Goal: Information Seeking & Learning: Learn about a topic

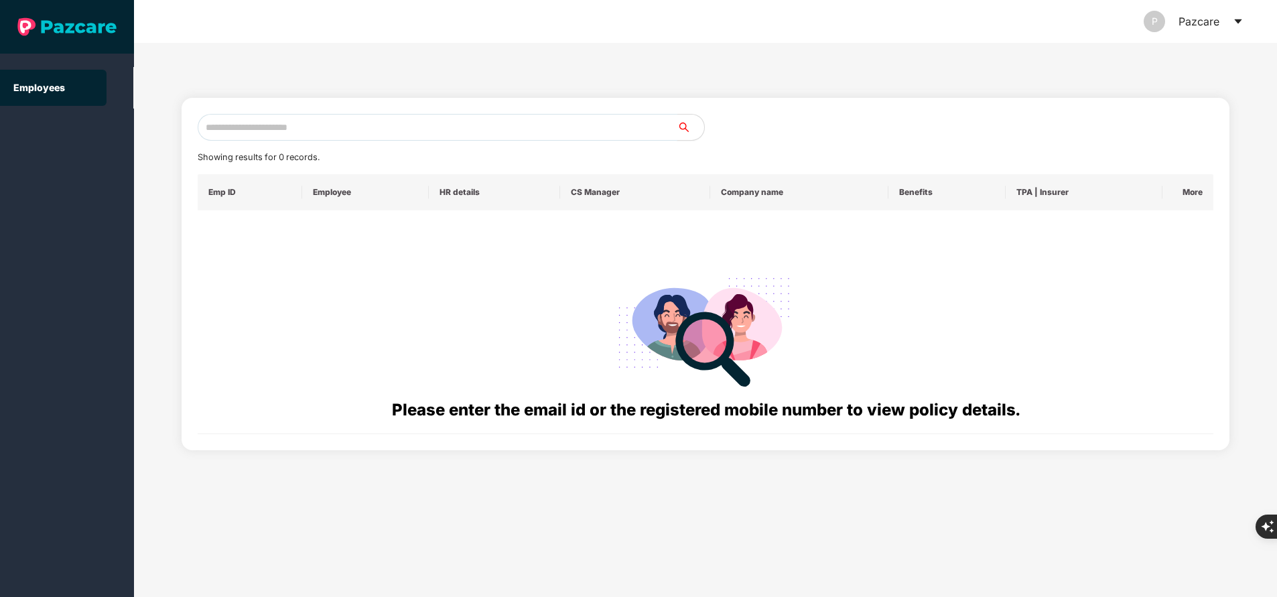
click at [343, 131] on input "text" at bounding box center [438, 127] width 480 height 27
paste input "**********"
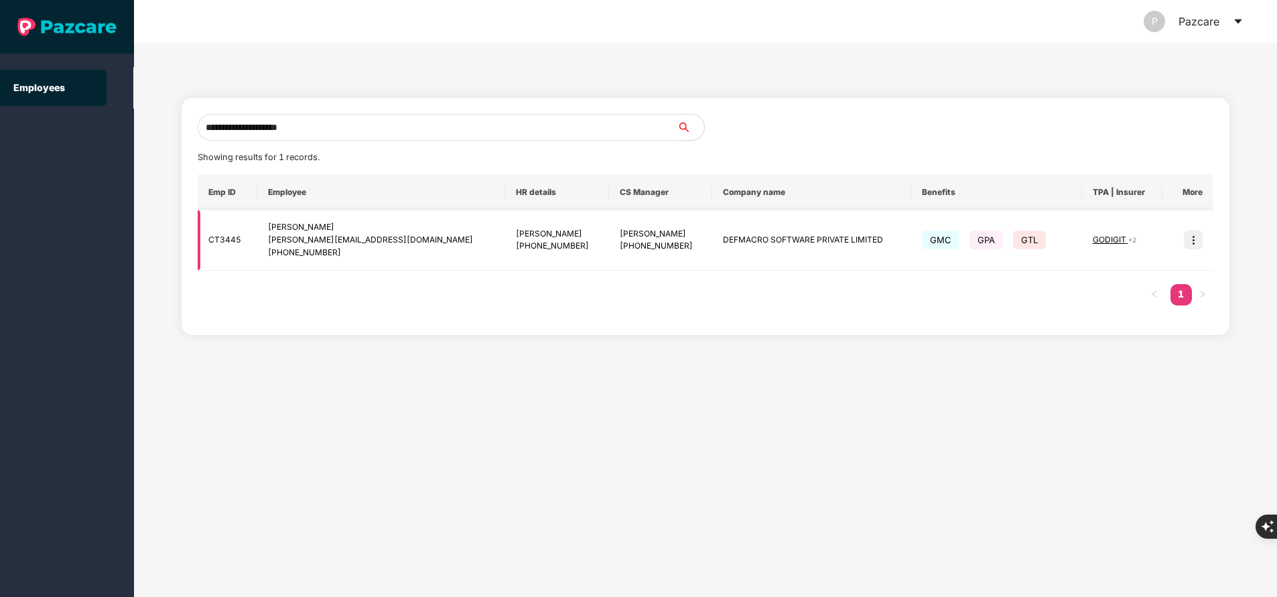
type input "**********"
click at [1187, 242] on img at bounding box center [1193, 239] width 19 height 19
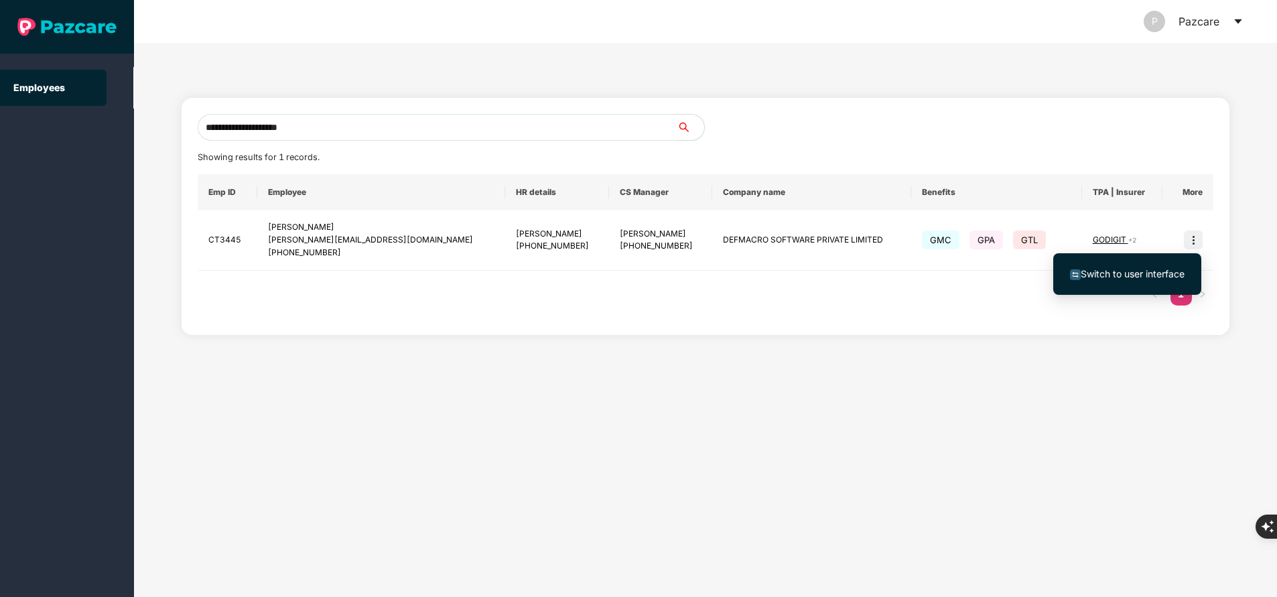
click at [1109, 275] on span "Switch to user interface" at bounding box center [1133, 273] width 104 height 11
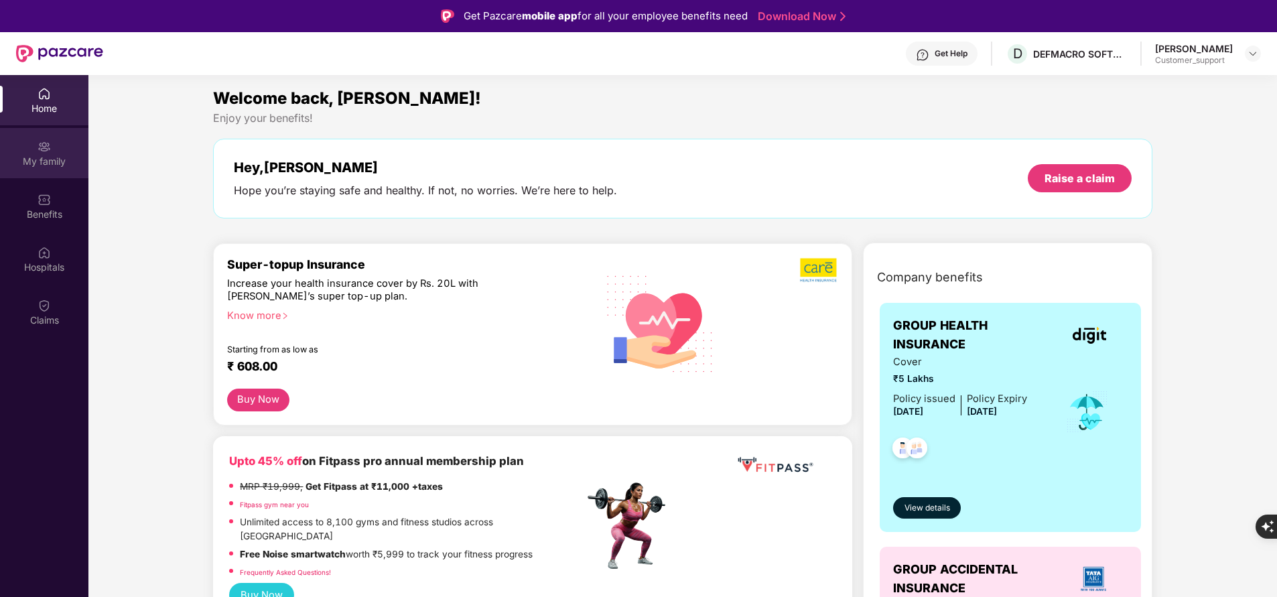
click at [50, 162] on div "My family" at bounding box center [44, 161] width 88 height 13
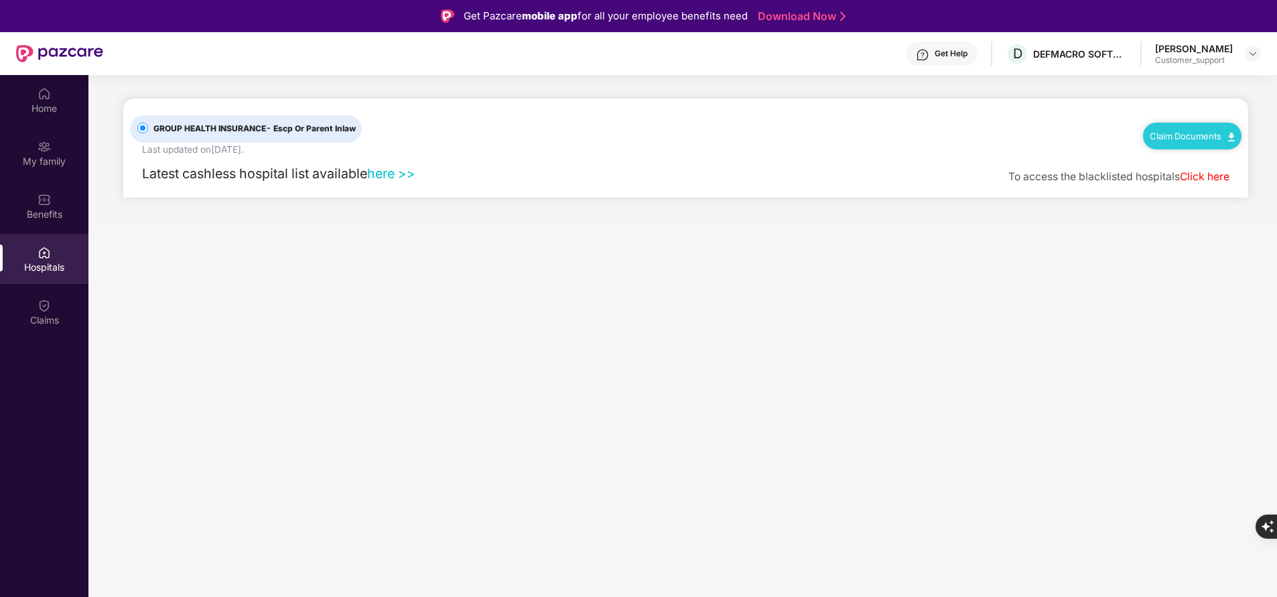
click at [1241, 52] on div "[PERSON_NAME] S Maiya Customer_support" at bounding box center [1208, 53] width 106 height 23
click at [1256, 53] on img at bounding box center [1252, 53] width 11 height 11
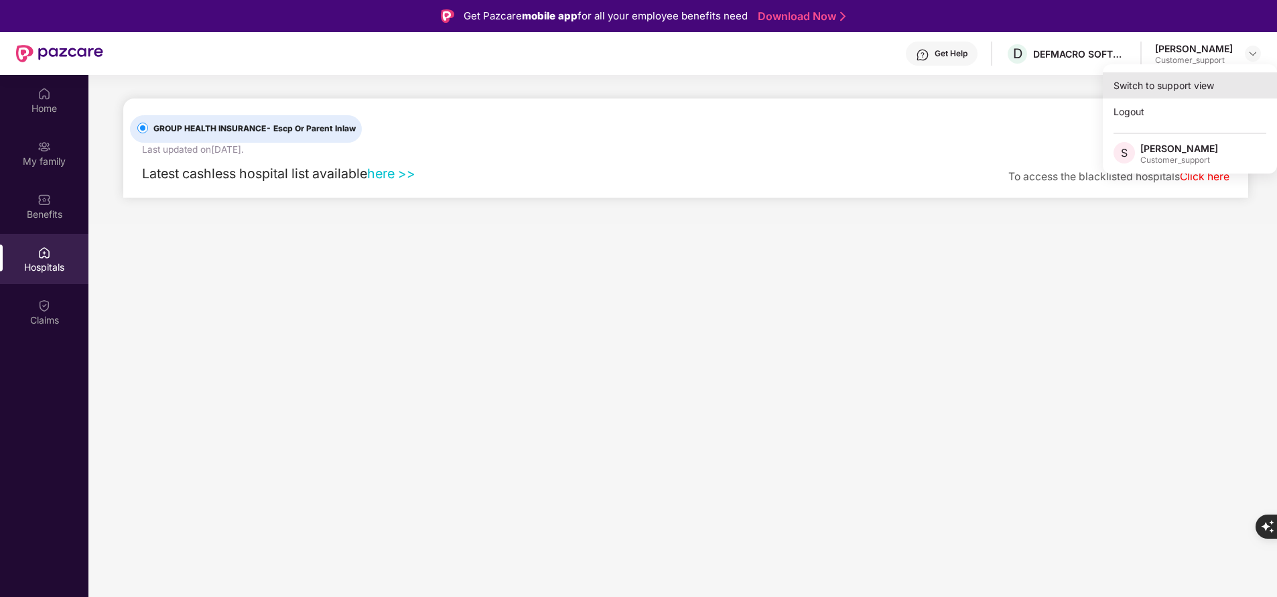
click at [1180, 88] on div "Switch to support view" at bounding box center [1190, 85] width 174 height 26
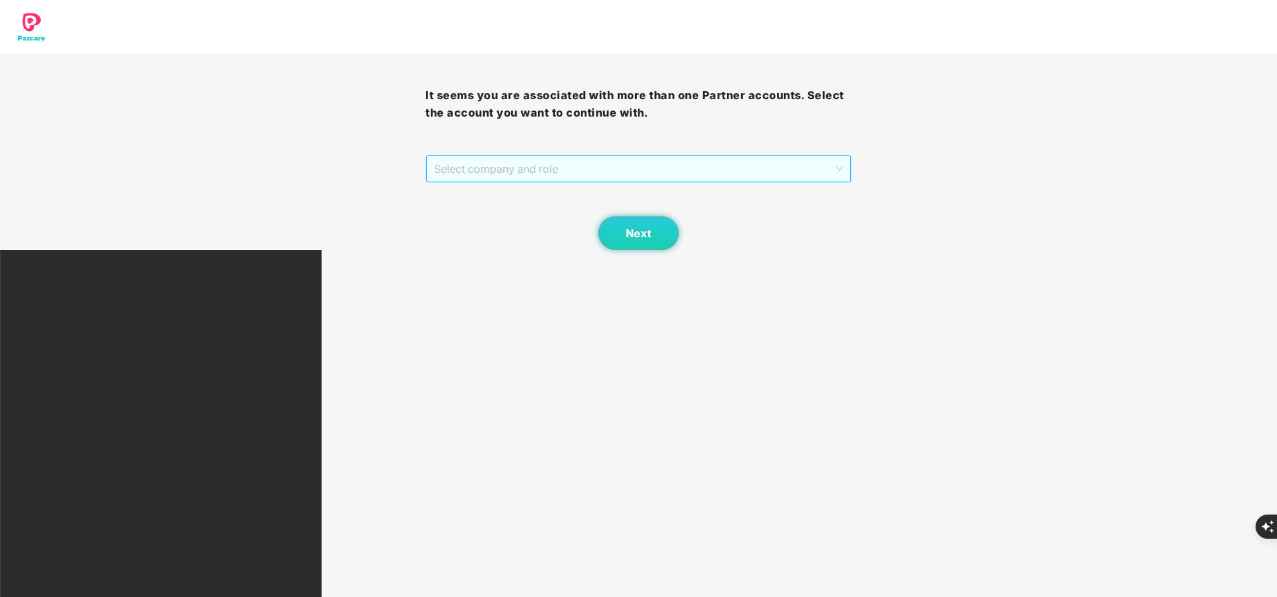
click at [591, 169] on span "Select company and role" at bounding box center [638, 168] width 408 height 25
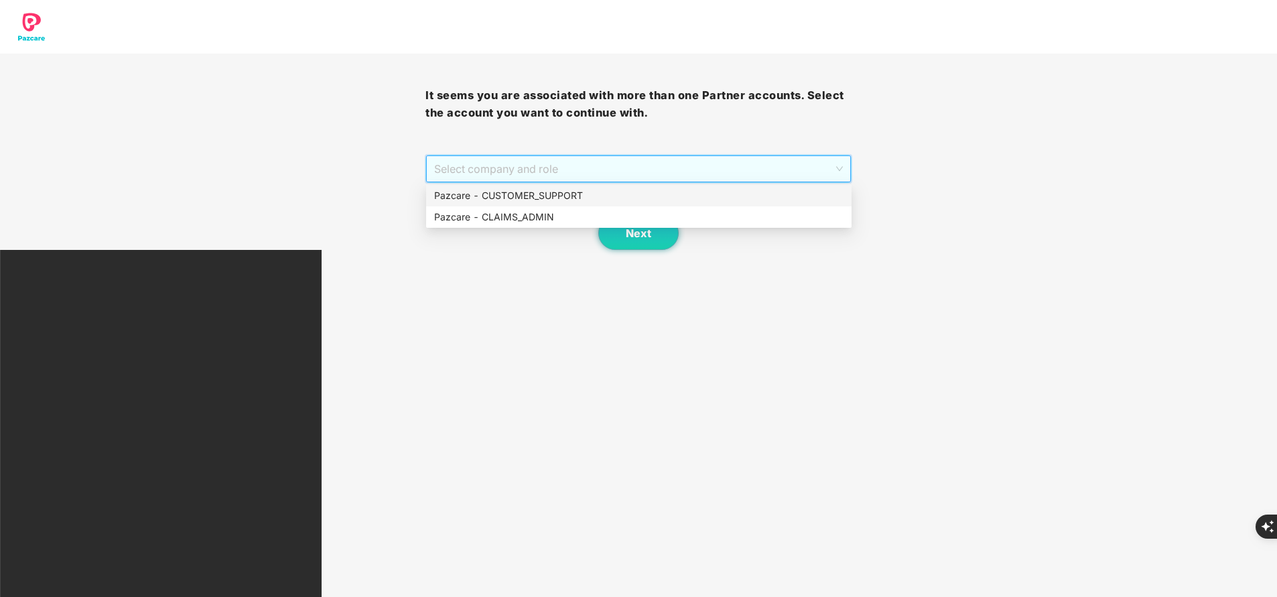
click at [568, 199] on div "Pazcare - CUSTOMER_SUPPORT" at bounding box center [638, 195] width 409 height 15
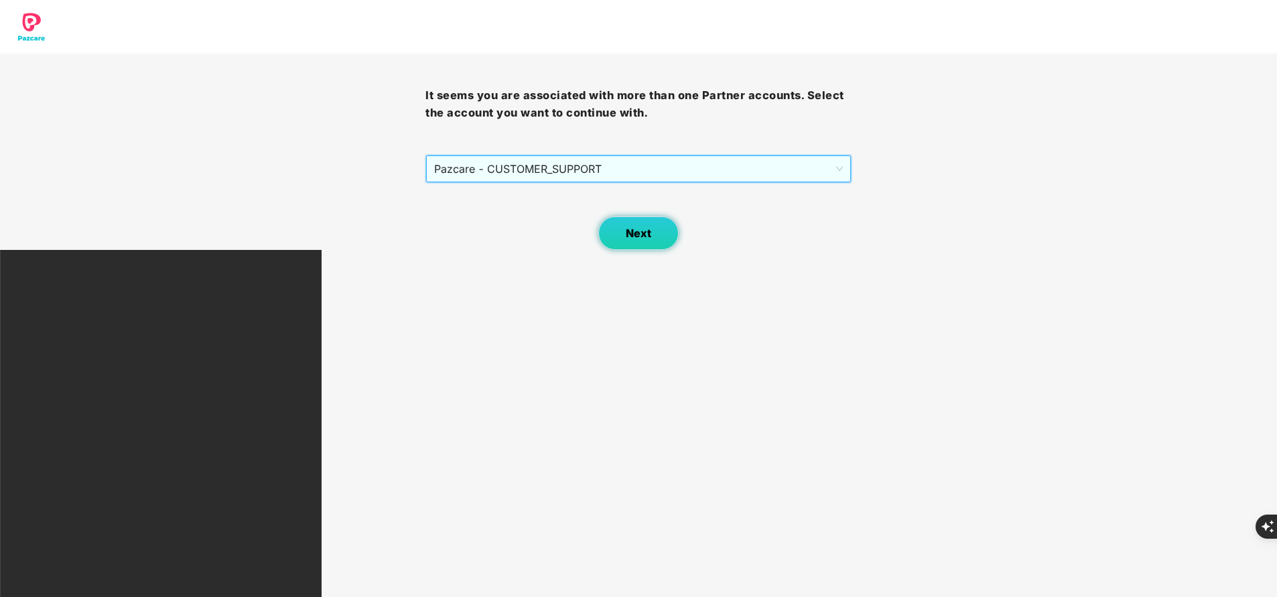
click at [650, 241] on button "Next" at bounding box center [638, 232] width 80 height 33
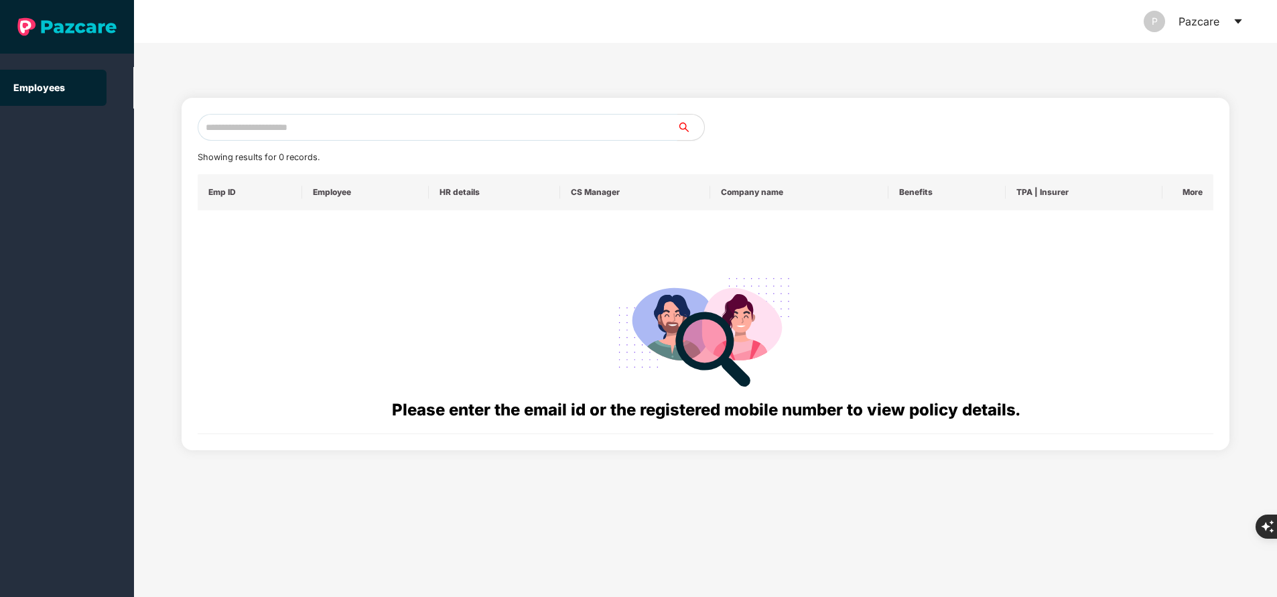
click at [344, 118] on input "text" at bounding box center [438, 127] width 480 height 27
paste input "**********"
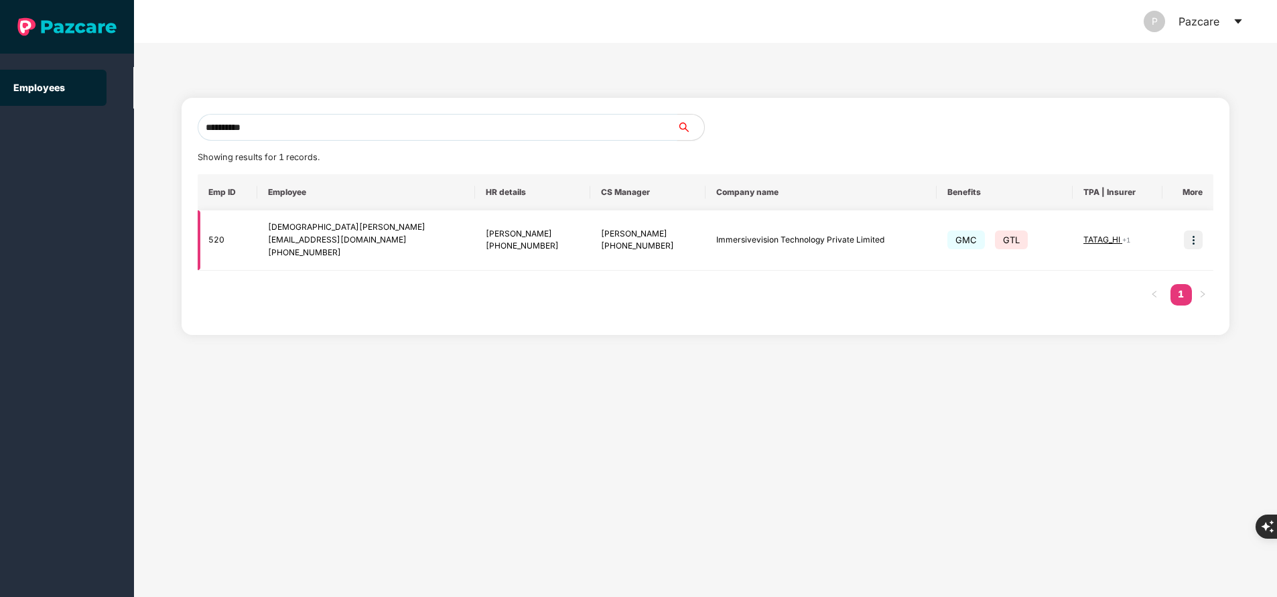
type input "**********"
click at [1193, 235] on img at bounding box center [1193, 239] width 19 height 19
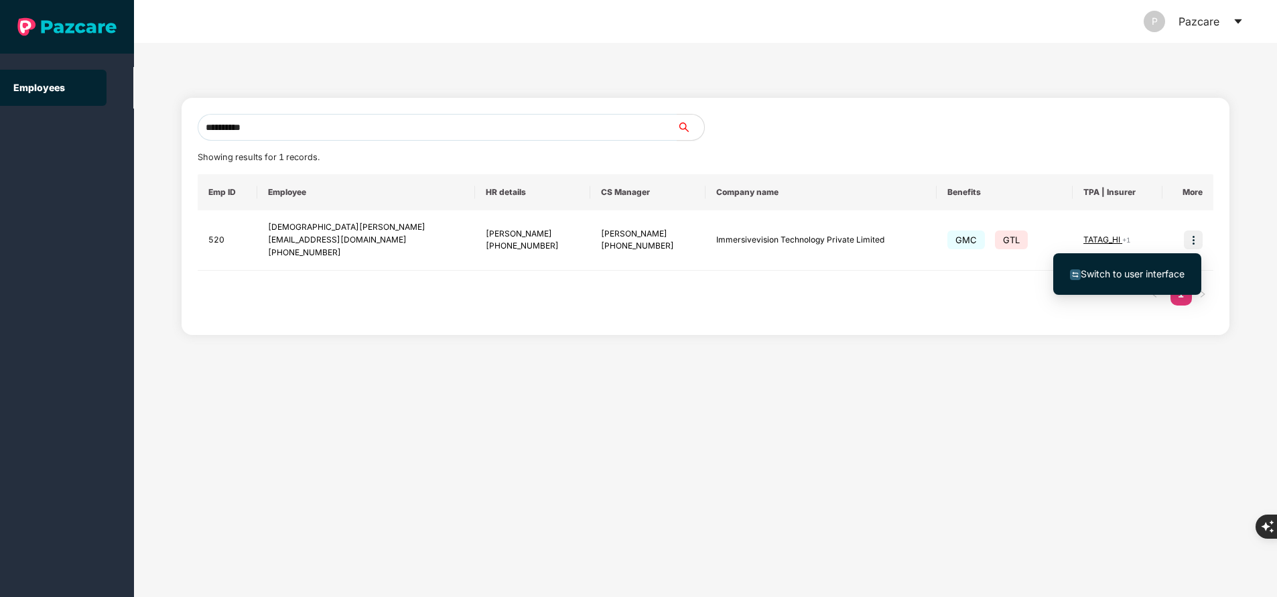
click at [1102, 260] on li "Switch to user interface" at bounding box center [1127, 274] width 148 height 28
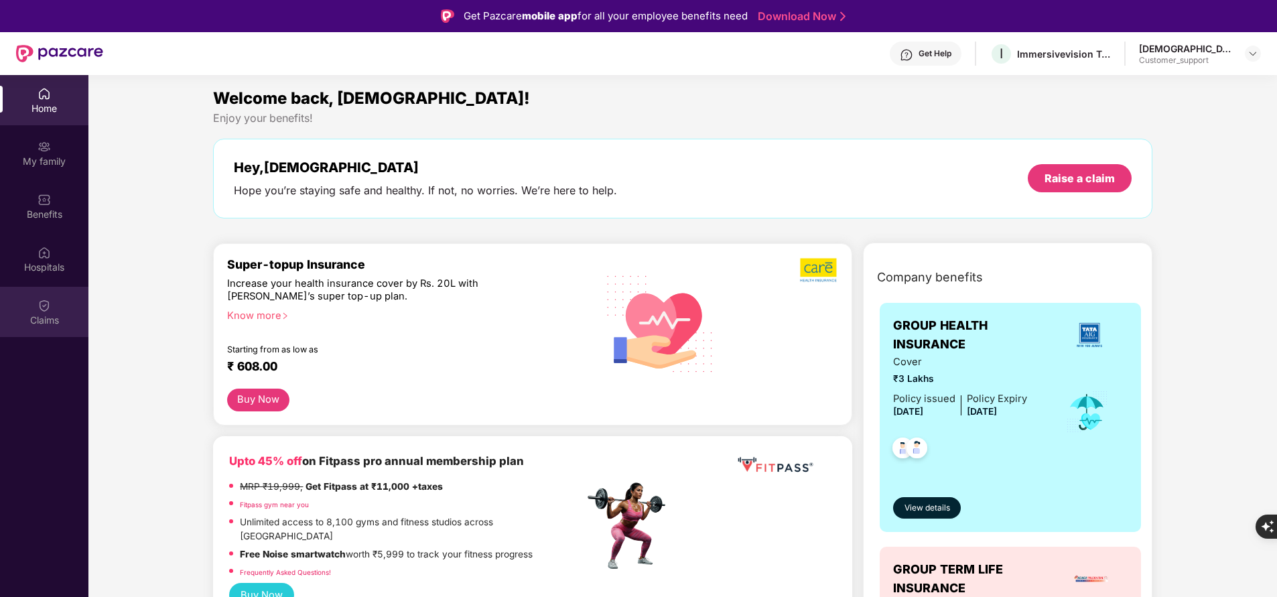
click at [44, 318] on div "Claims" at bounding box center [44, 320] width 88 height 13
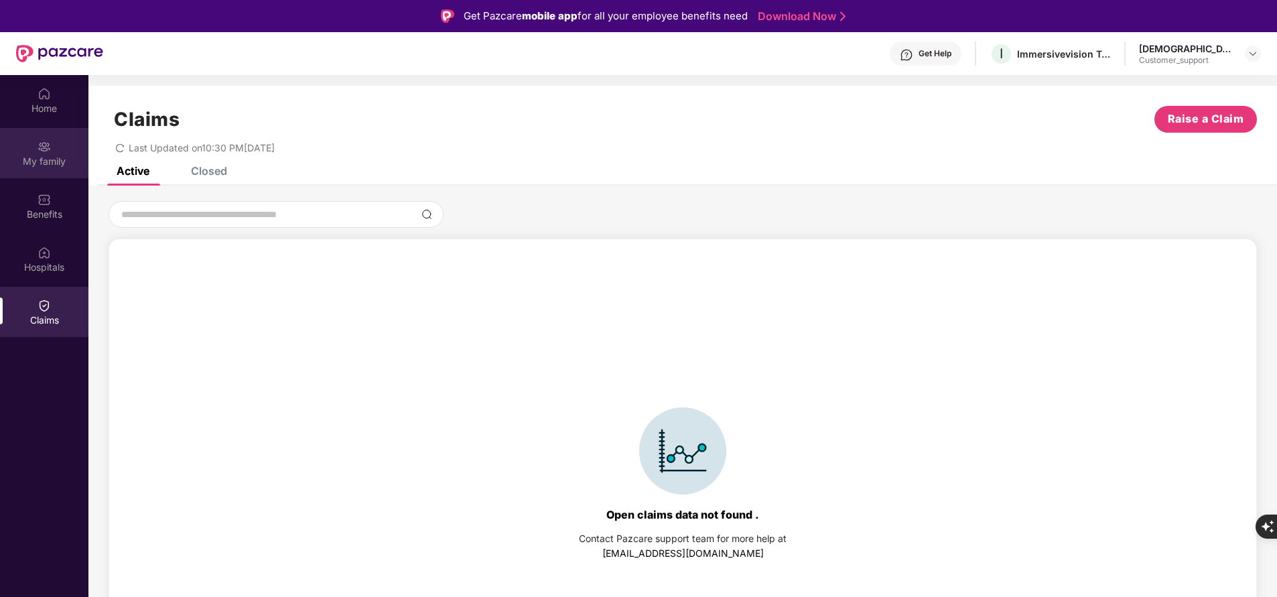
click at [64, 162] on div "My family" at bounding box center [44, 161] width 88 height 13
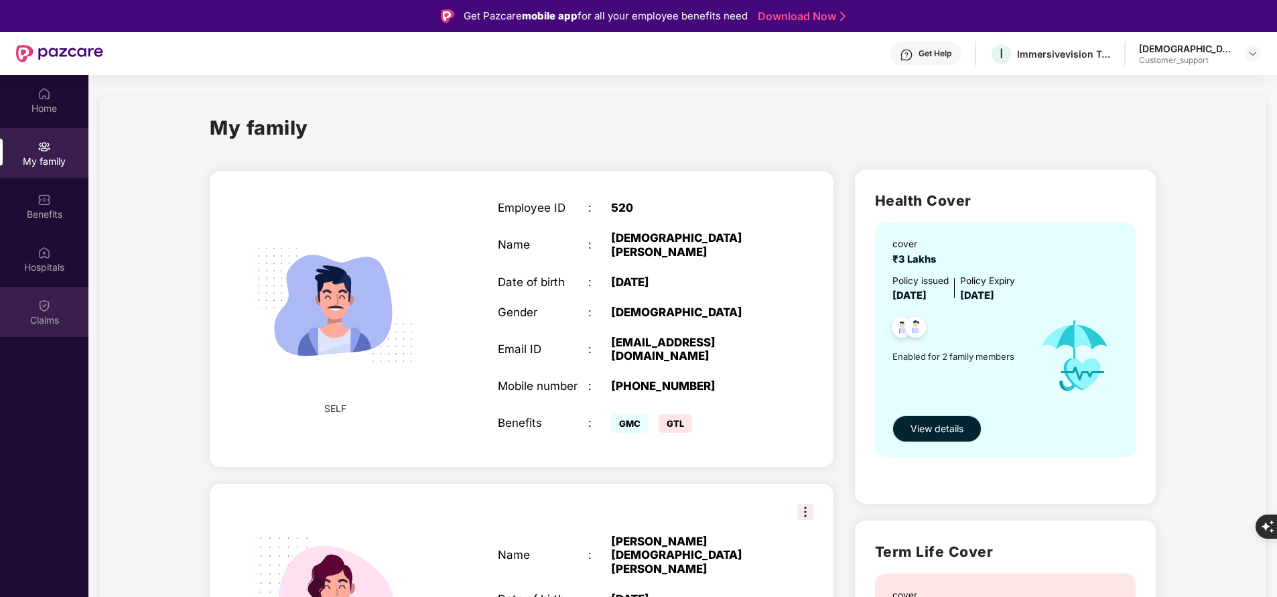
click at [64, 310] on div "Claims" at bounding box center [44, 312] width 88 height 50
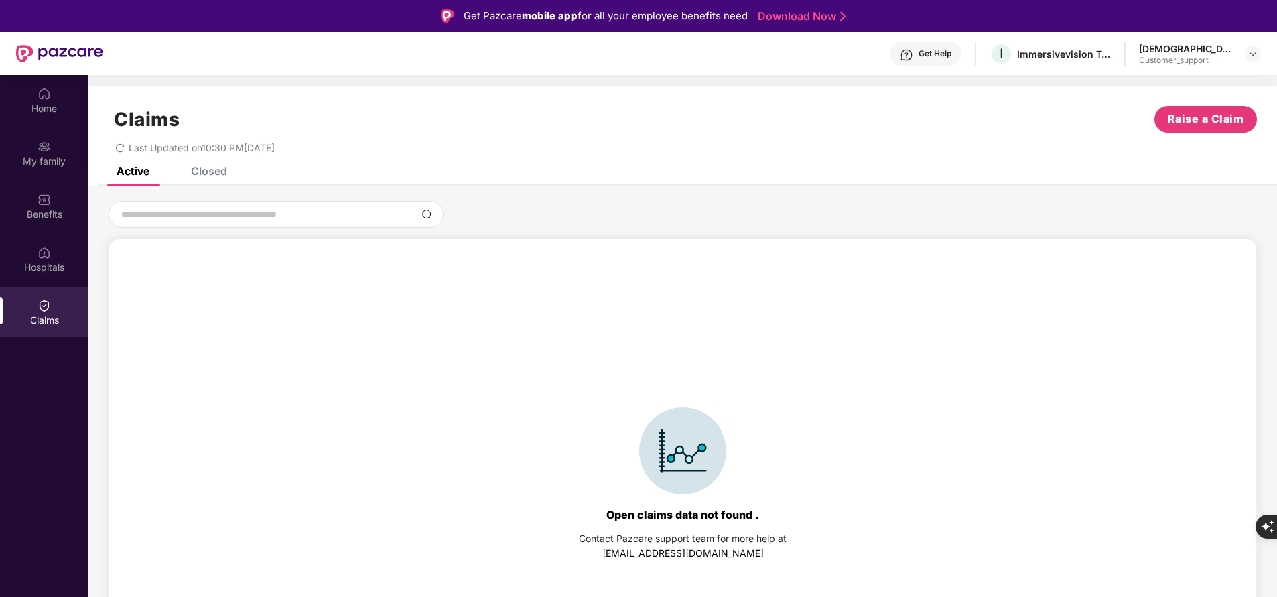
click at [225, 173] on div "Closed" at bounding box center [209, 170] width 36 height 13
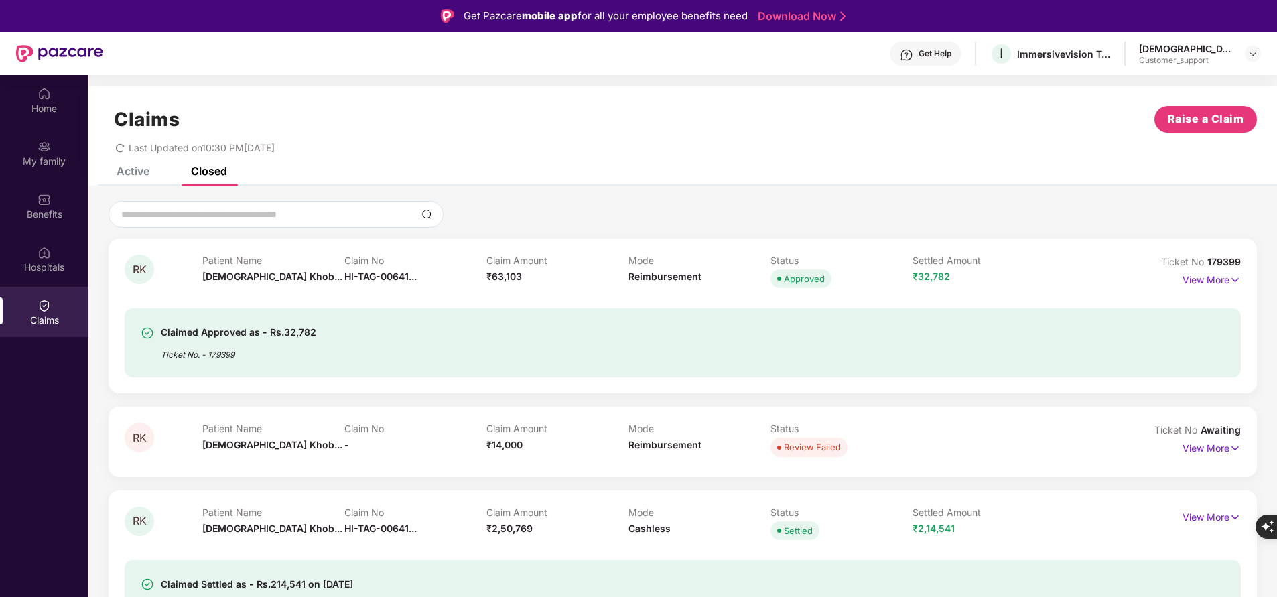
click at [220, 354] on div "Ticket No. - 179399" at bounding box center [238, 350] width 155 height 21
copy div "179399"
click at [1215, 279] on p "View More" at bounding box center [1212, 278] width 58 height 18
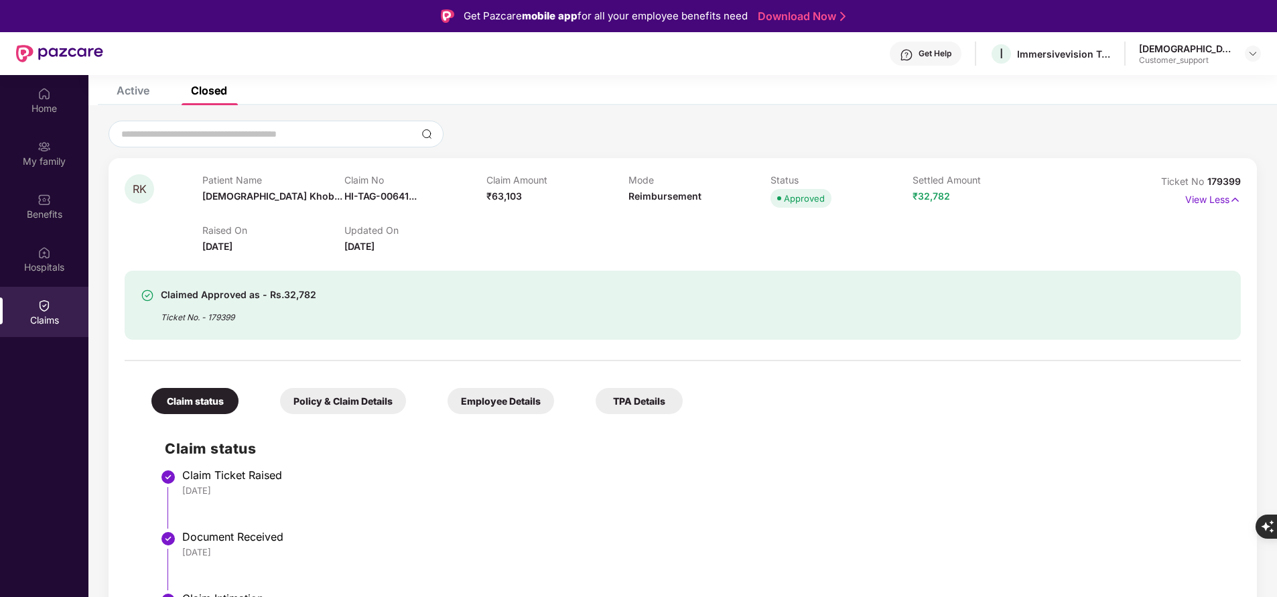
scroll to position [36, 0]
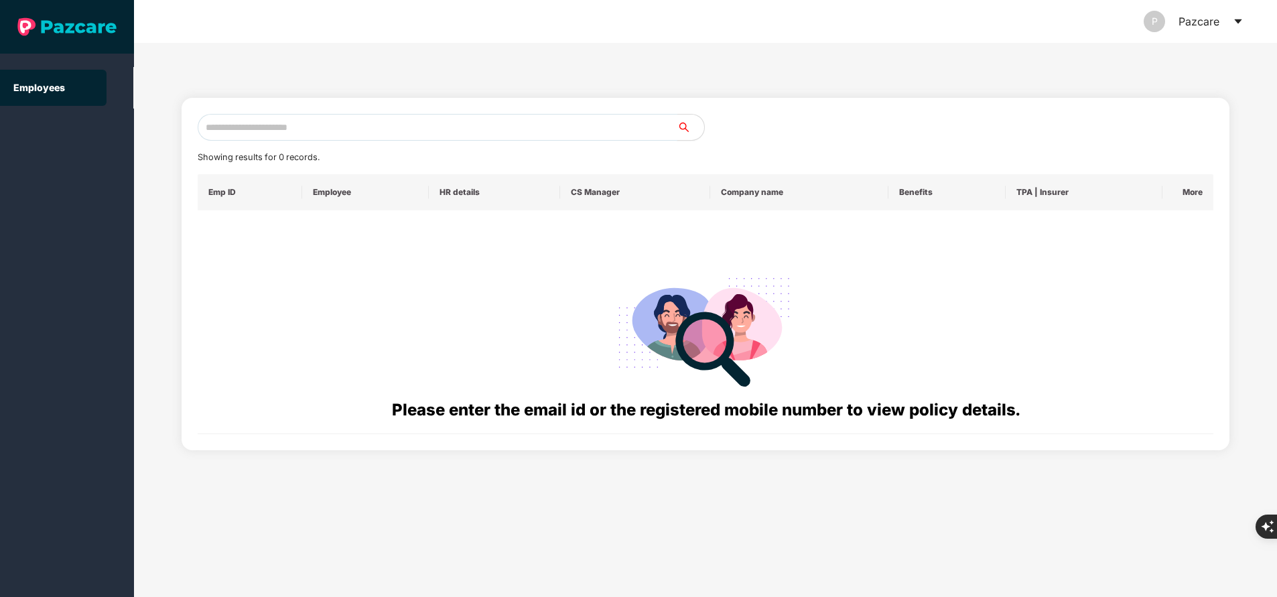
click at [405, 125] on input "text" at bounding box center [438, 127] width 480 height 27
paste input "**********"
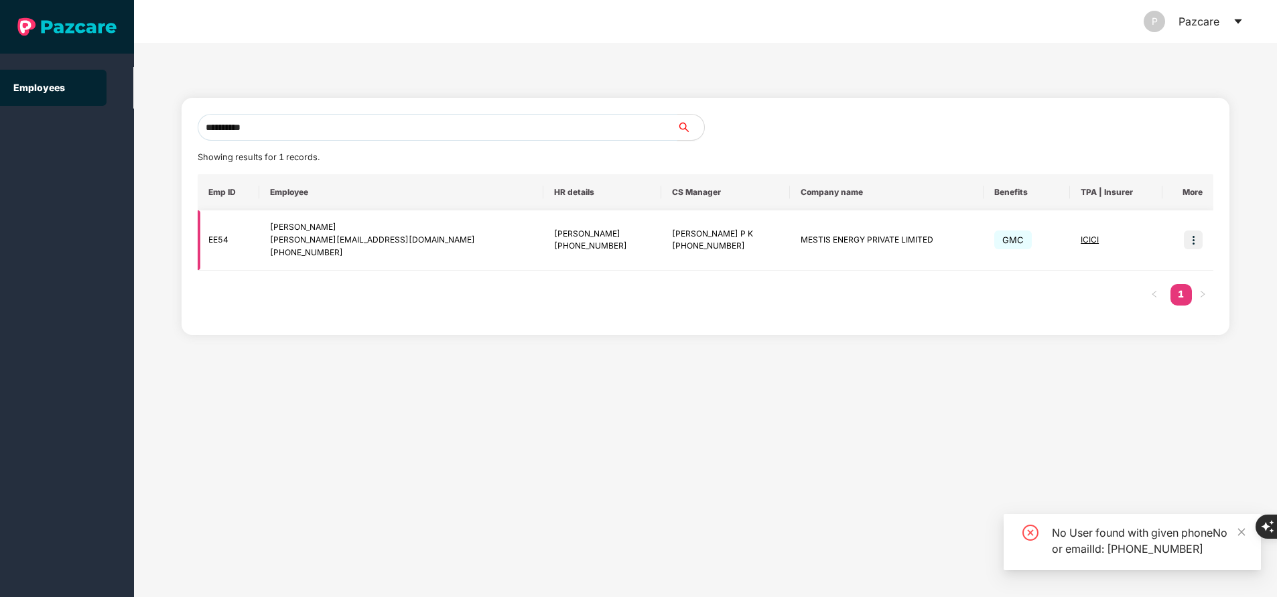
type input "**********"
drag, startPoint x: 390, startPoint y: 227, endPoint x: 955, endPoint y: 127, distance: 573.5
click at [955, 127] on div "**********" at bounding box center [706, 216] width 1016 height 205
click at [955, 127] on div at bounding box center [959, 127] width 508 height 27
click at [1198, 238] on img at bounding box center [1193, 239] width 19 height 19
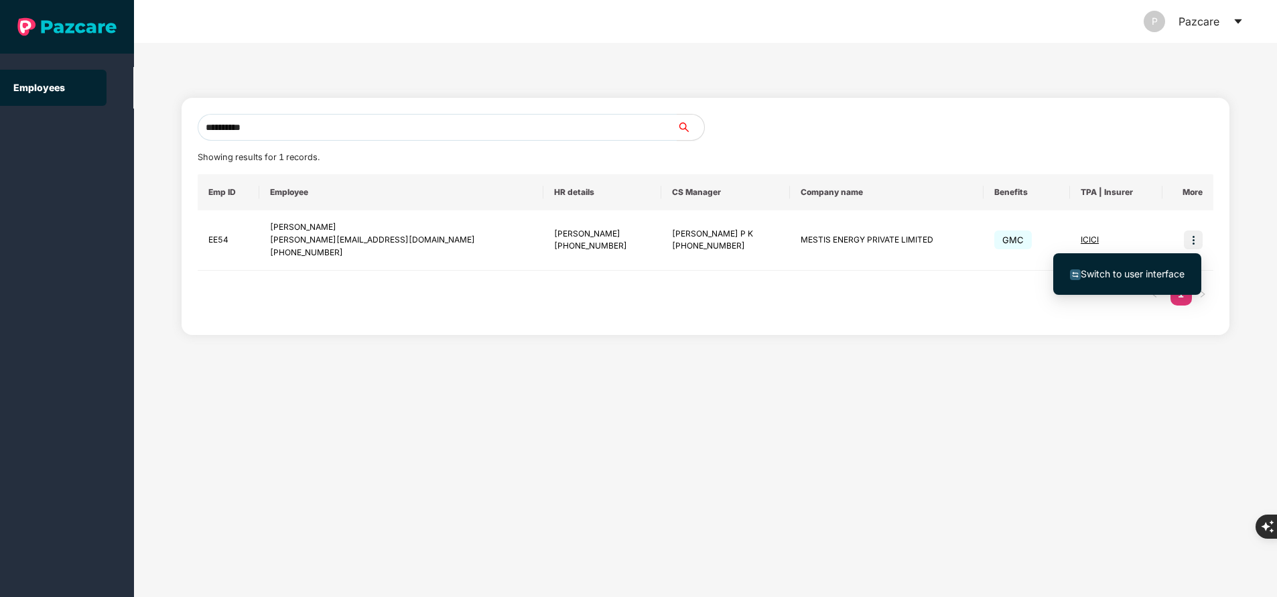
click at [1139, 281] on li "Switch to user interface" at bounding box center [1127, 274] width 148 height 28
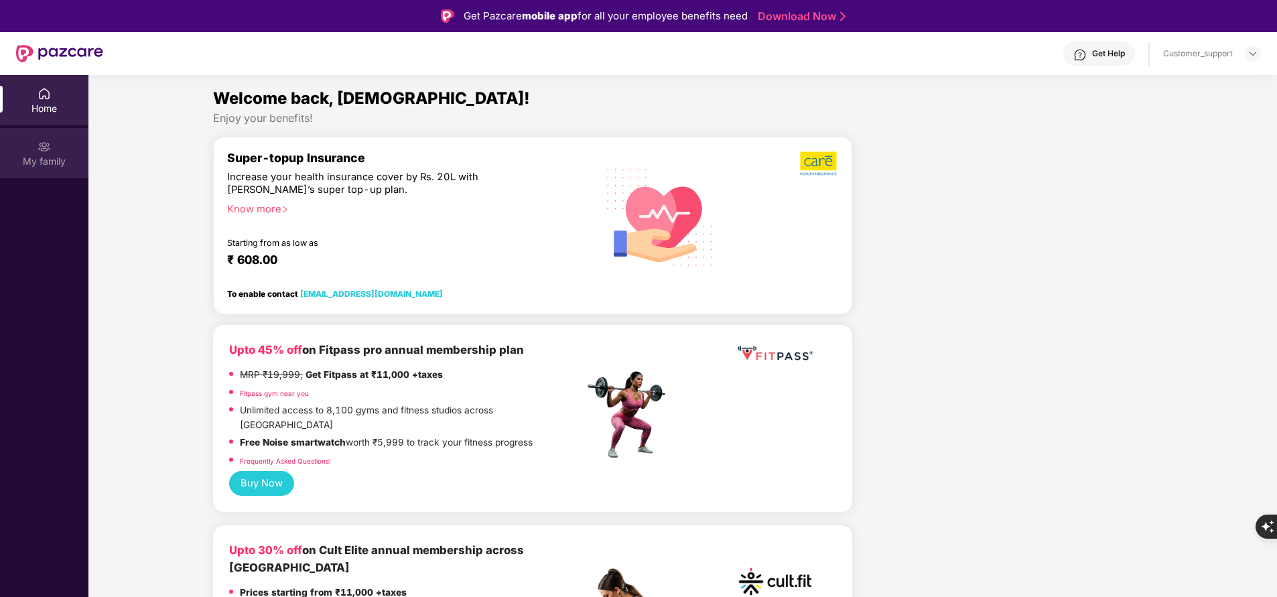
click at [49, 151] on img at bounding box center [44, 146] width 13 height 13
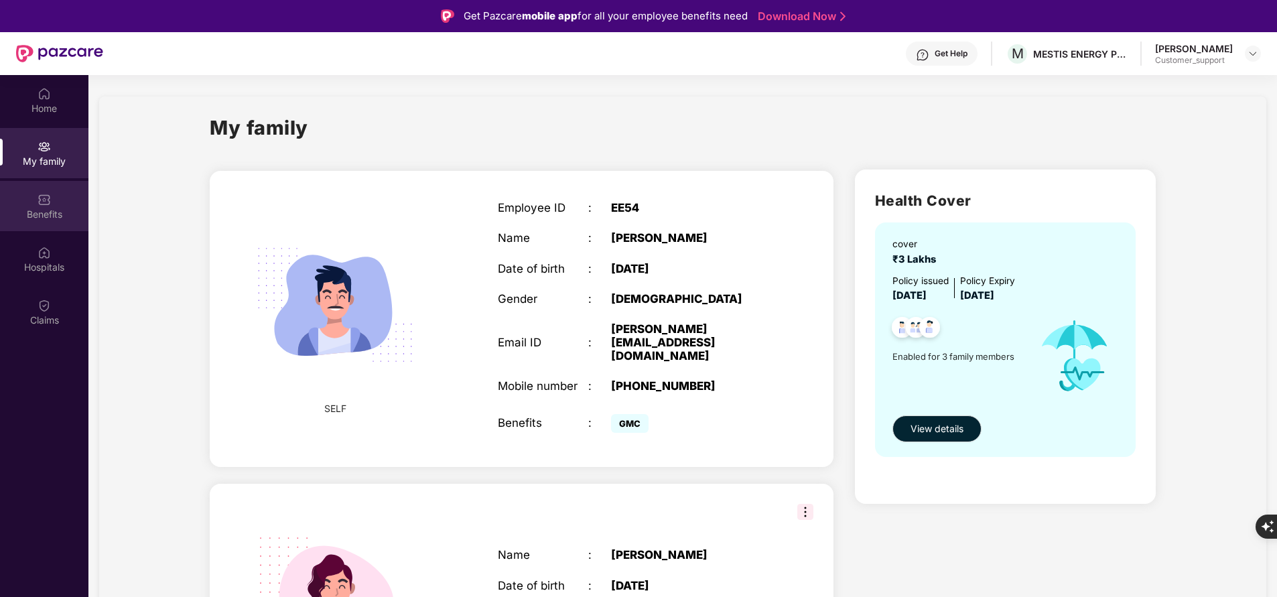
click at [38, 198] on img at bounding box center [44, 199] width 13 height 13
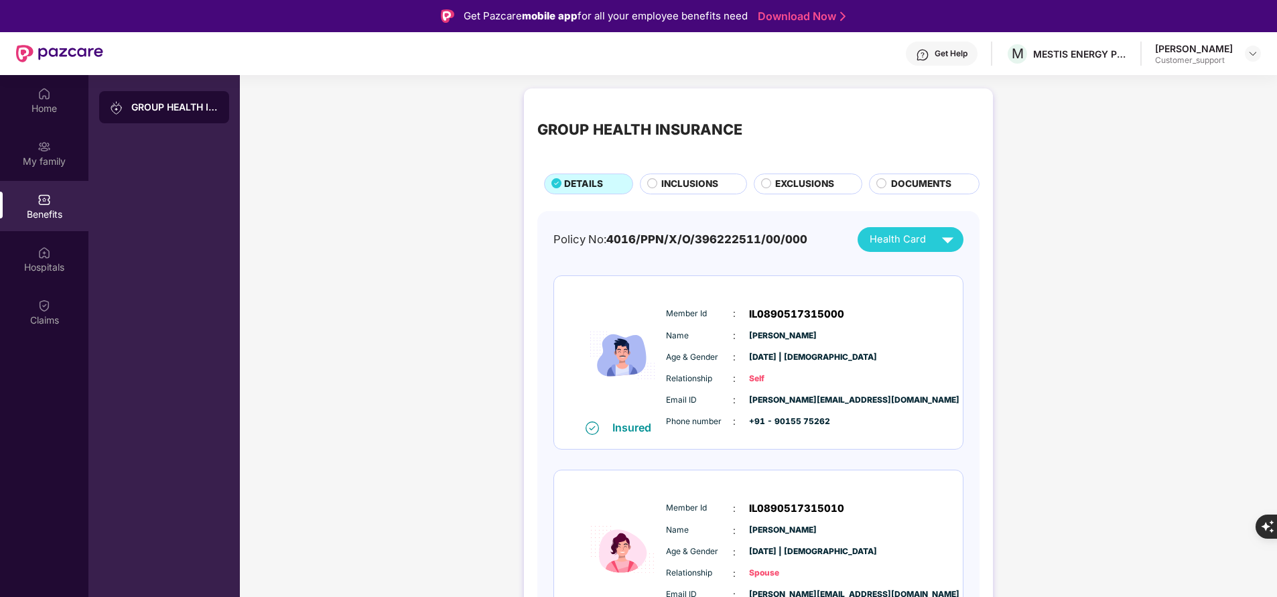
click at [703, 178] on span "INCLUSIONS" at bounding box center [689, 184] width 57 height 14
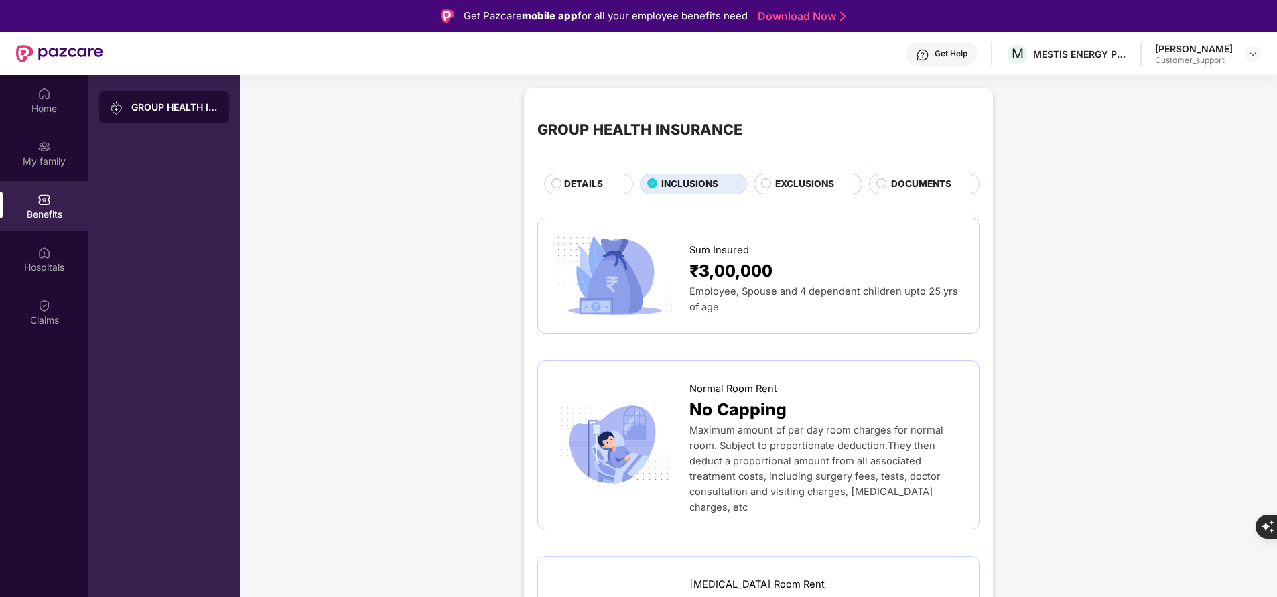
click at [592, 186] on span "DETAILS" at bounding box center [583, 184] width 39 height 14
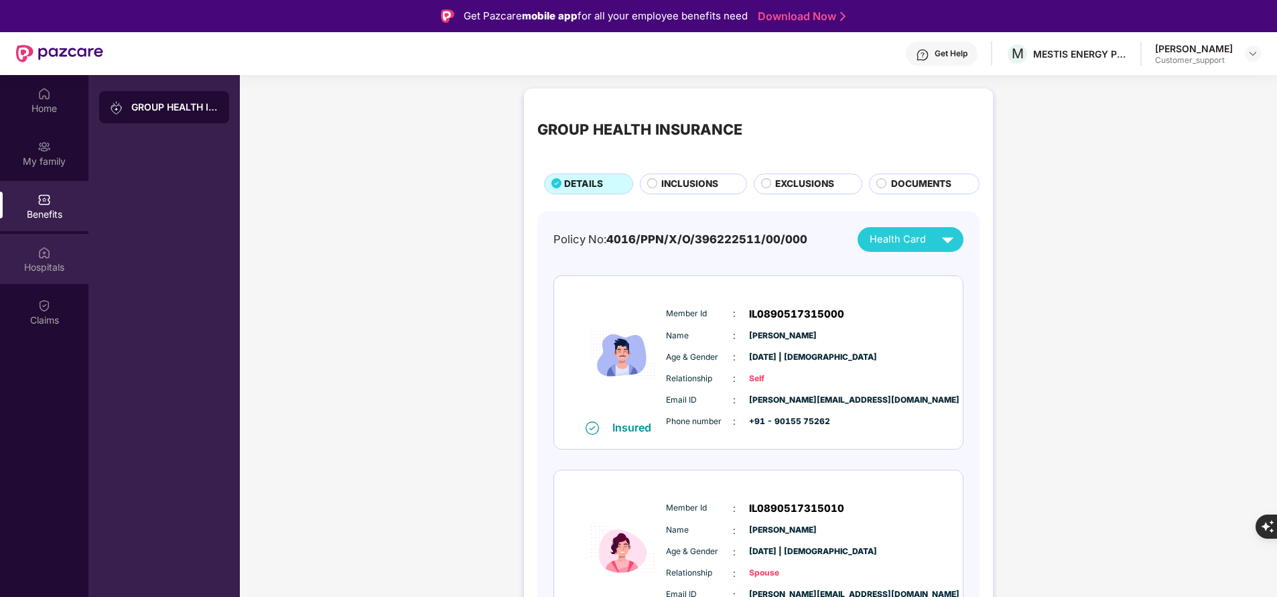
click at [49, 262] on div "Hospitals" at bounding box center [44, 267] width 88 height 13
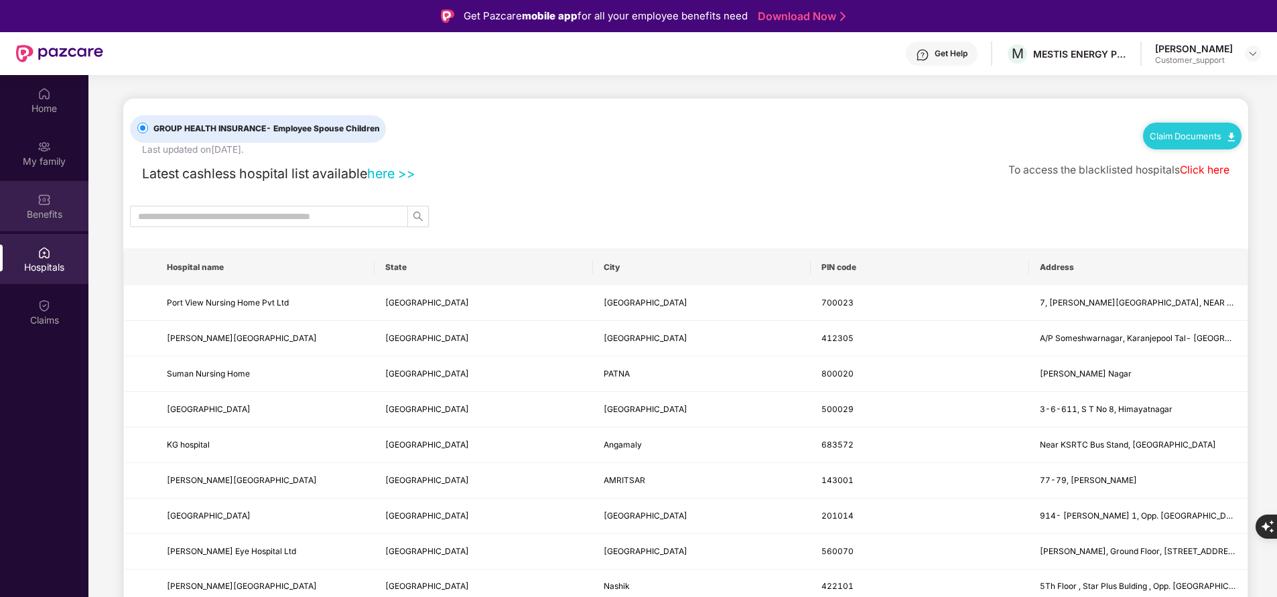
click at [23, 210] on div "Benefits" at bounding box center [44, 214] width 88 height 13
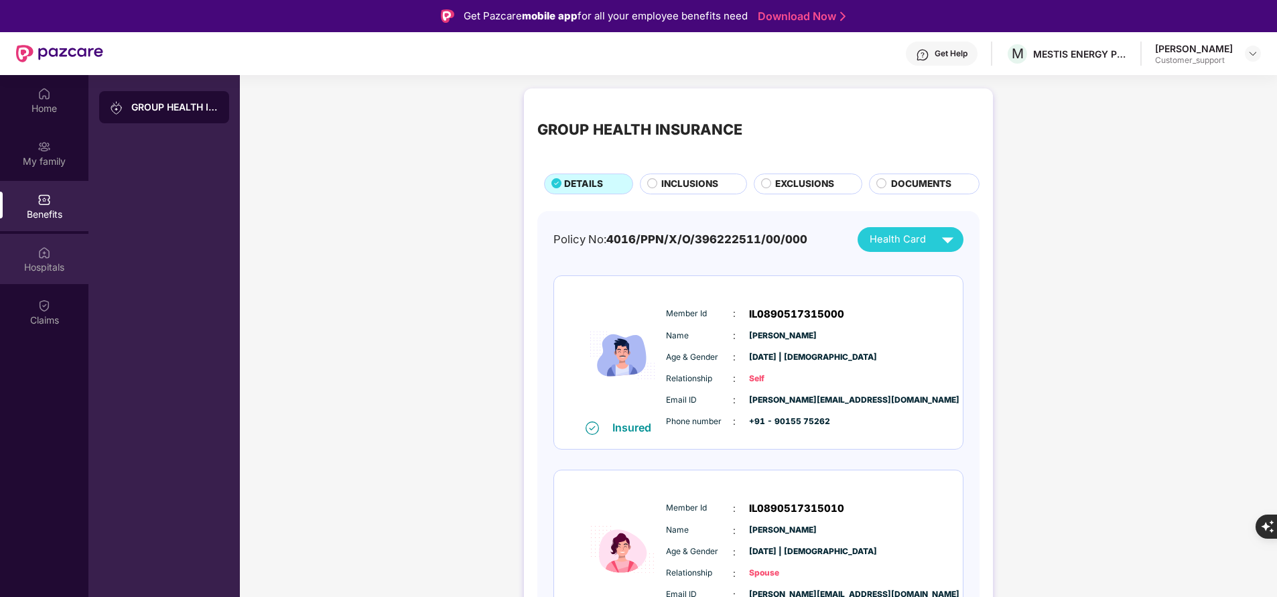
click at [48, 263] on div "Hospitals" at bounding box center [44, 267] width 88 height 13
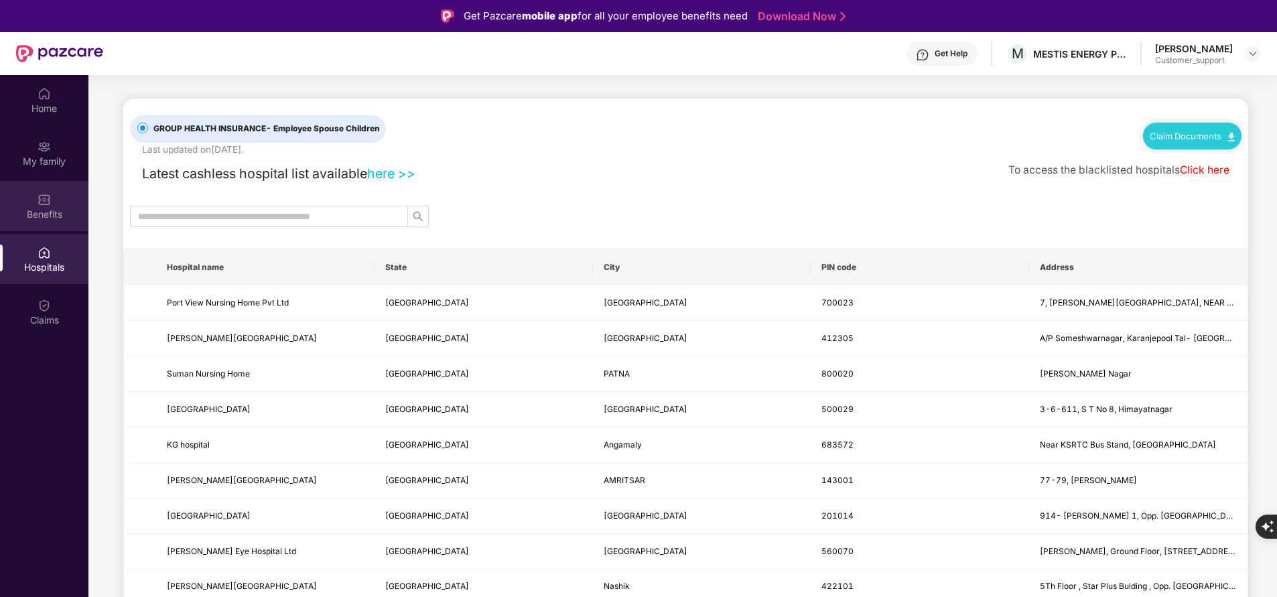
click at [44, 210] on div "Benefits" at bounding box center [44, 214] width 88 height 13
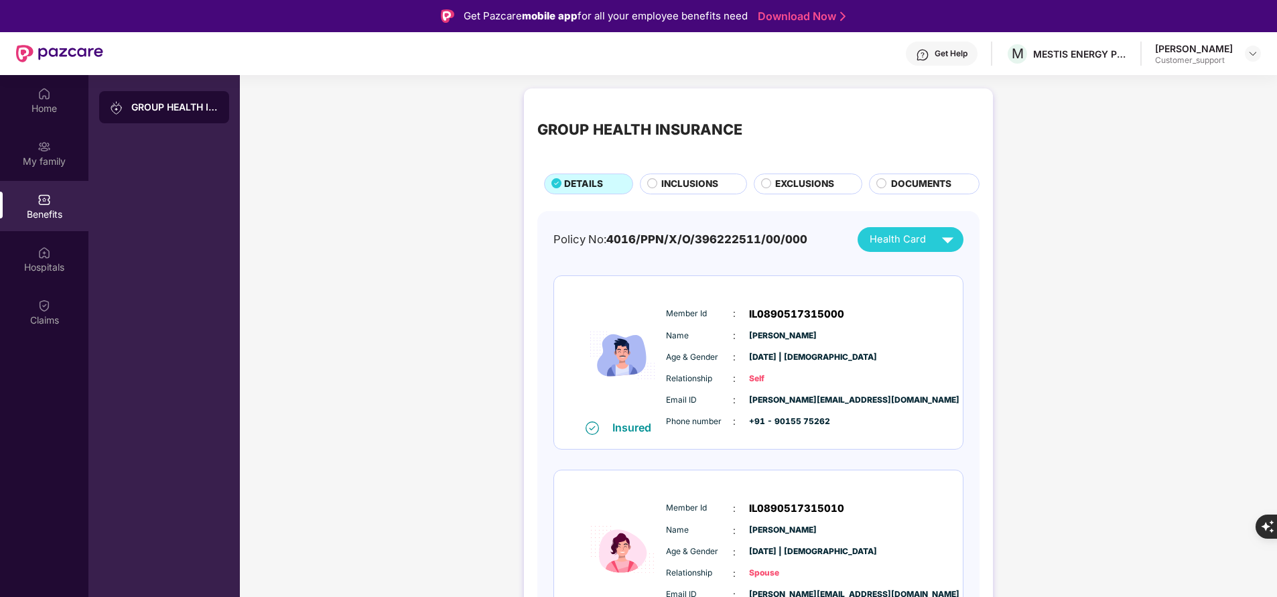
click at [675, 186] on span "INCLUSIONS" at bounding box center [689, 184] width 57 height 14
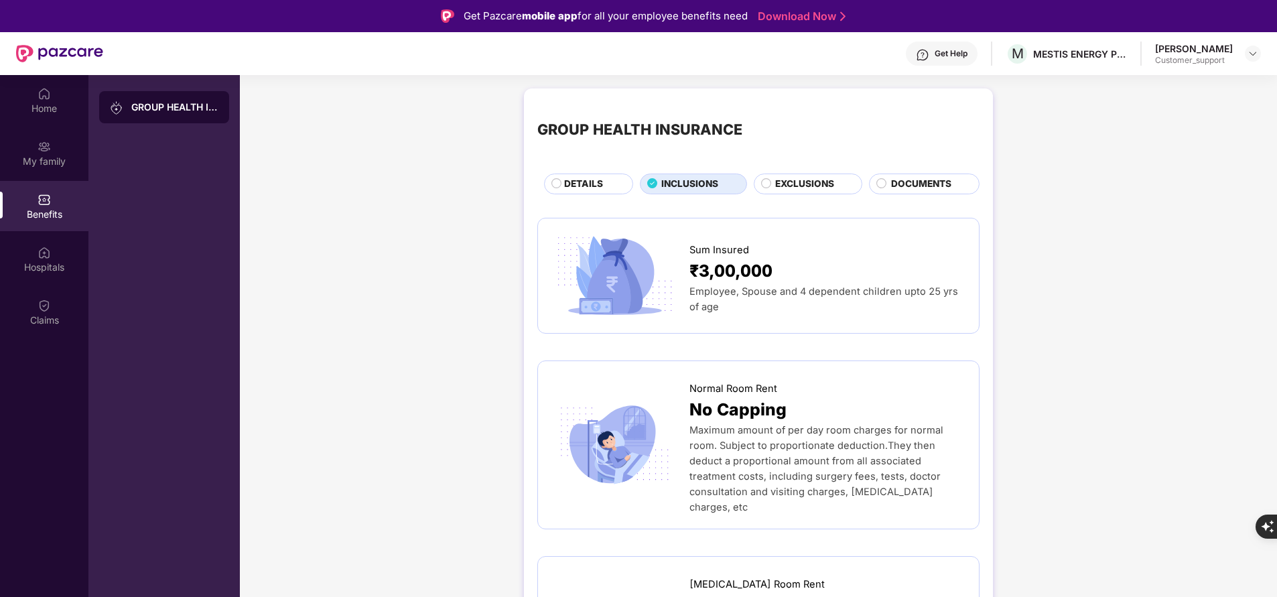
click at [592, 181] on span "DETAILS" at bounding box center [583, 184] width 39 height 14
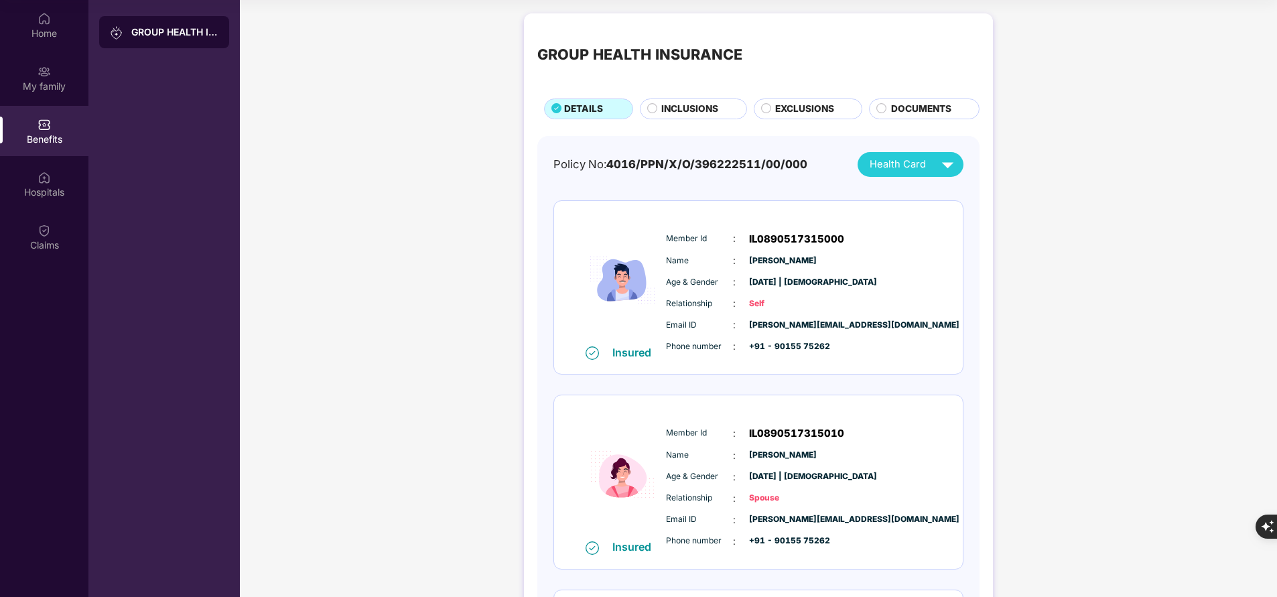
click at [691, 103] on span "INCLUSIONS" at bounding box center [689, 109] width 57 height 14
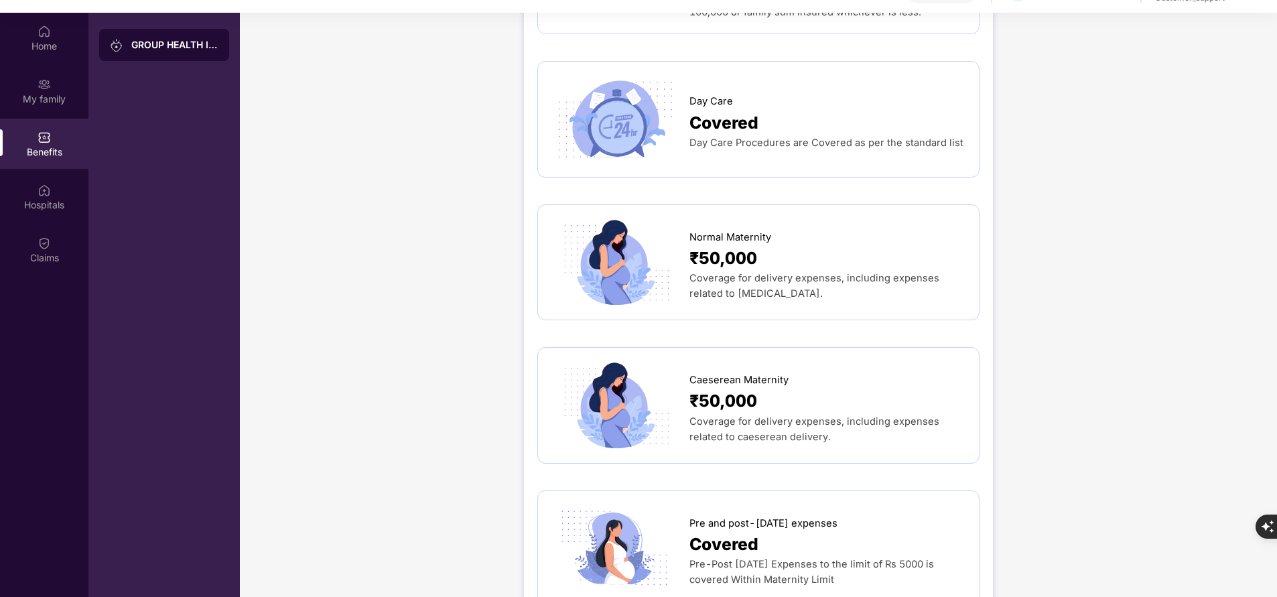
scroll to position [64, 0]
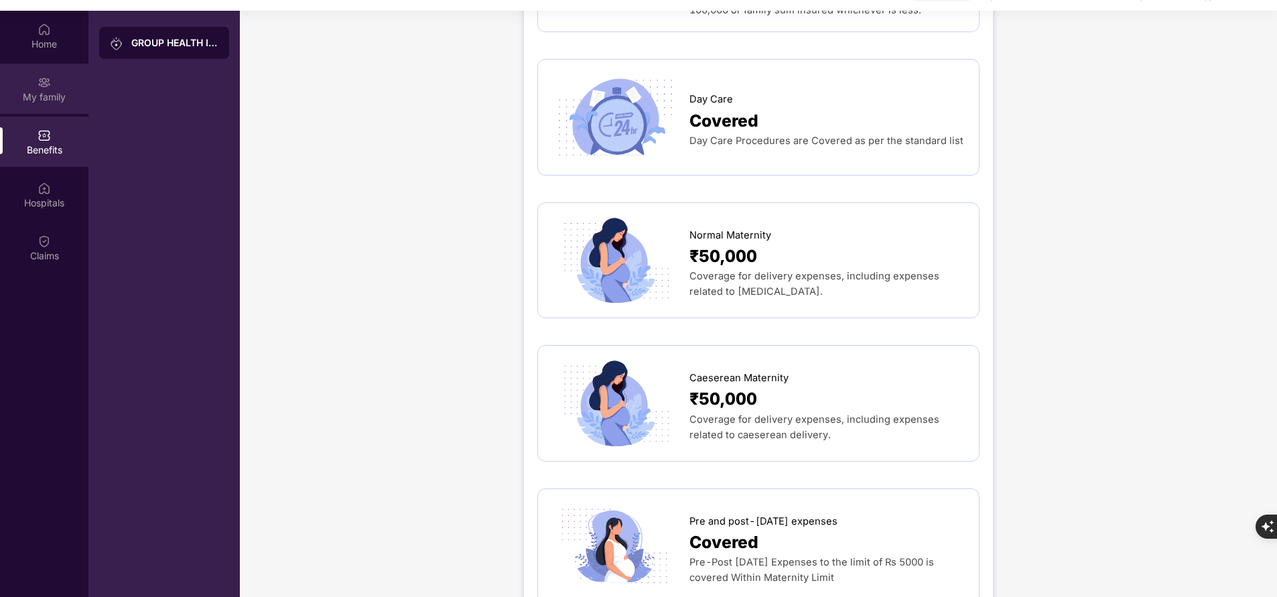
click at [35, 88] on div "My family" at bounding box center [44, 89] width 88 height 50
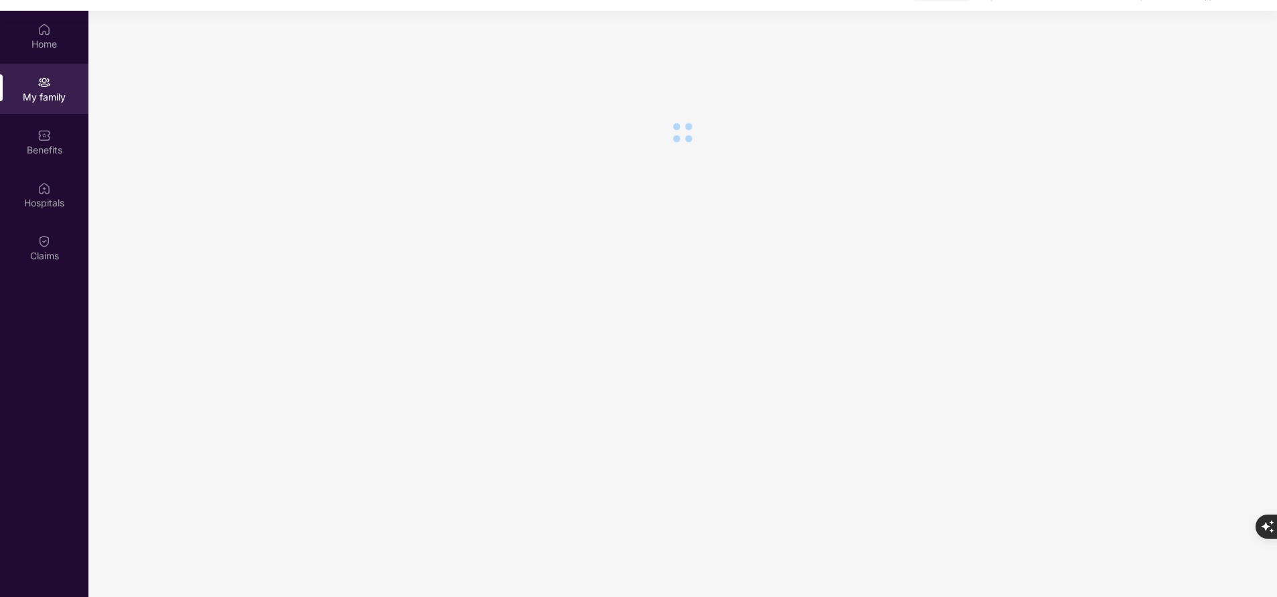
scroll to position [0, 0]
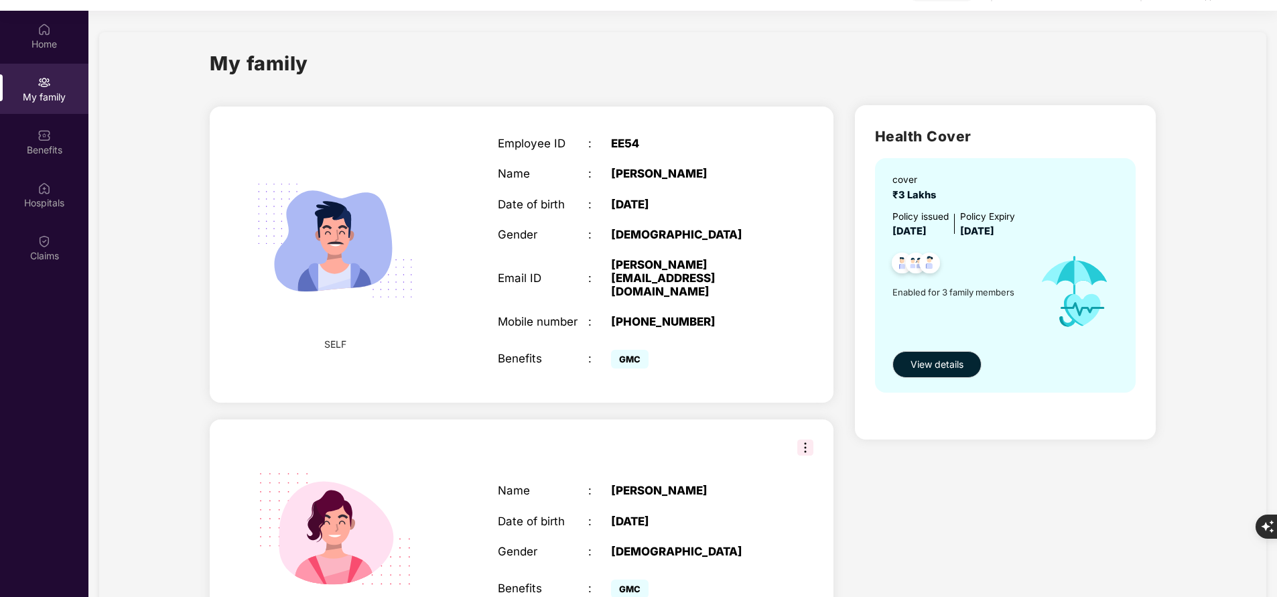
click at [633, 315] on div "[PHONE_NUMBER]" at bounding box center [690, 321] width 158 height 13
copy div "919015575262"
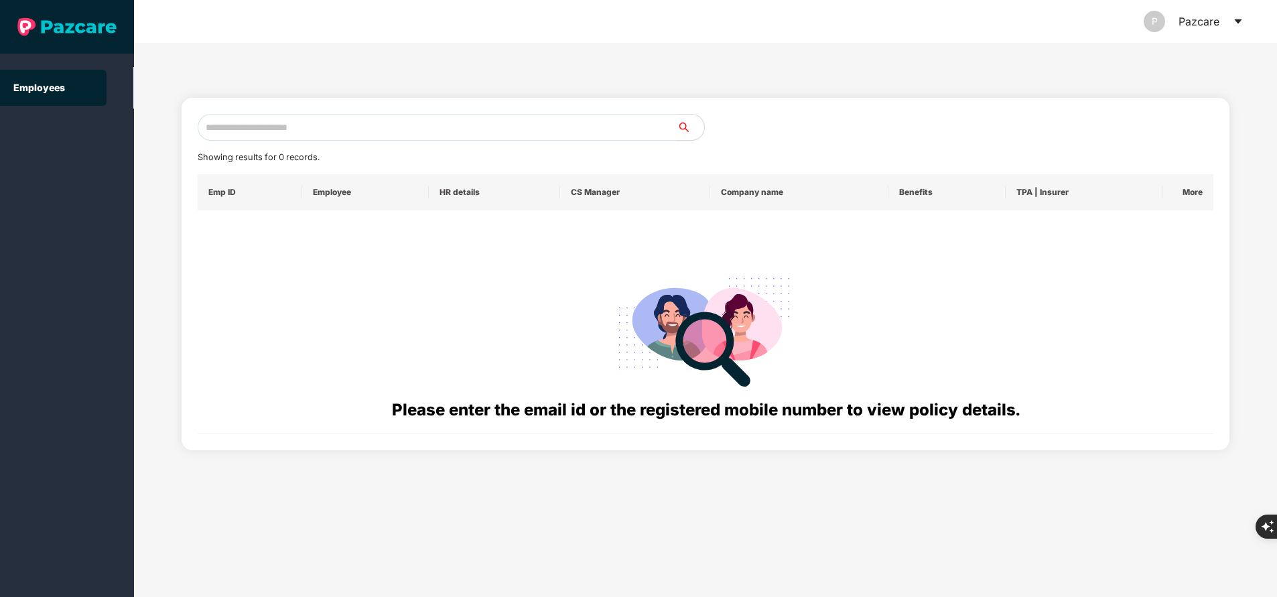
click at [447, 137] on input "text" at bounding box center [438, 127] width 480 height 27
paste input "**********"
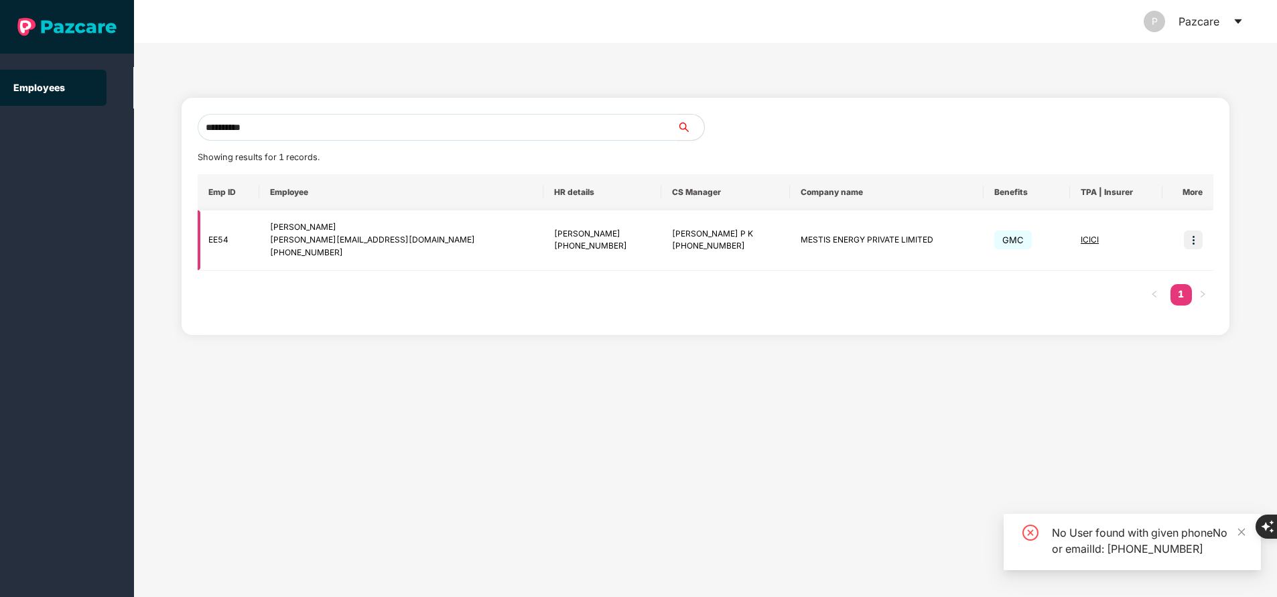
type input "**********"
click at [1081, 238] on span "ICICI" at bounding box center [1090, 239] width 18 height 10
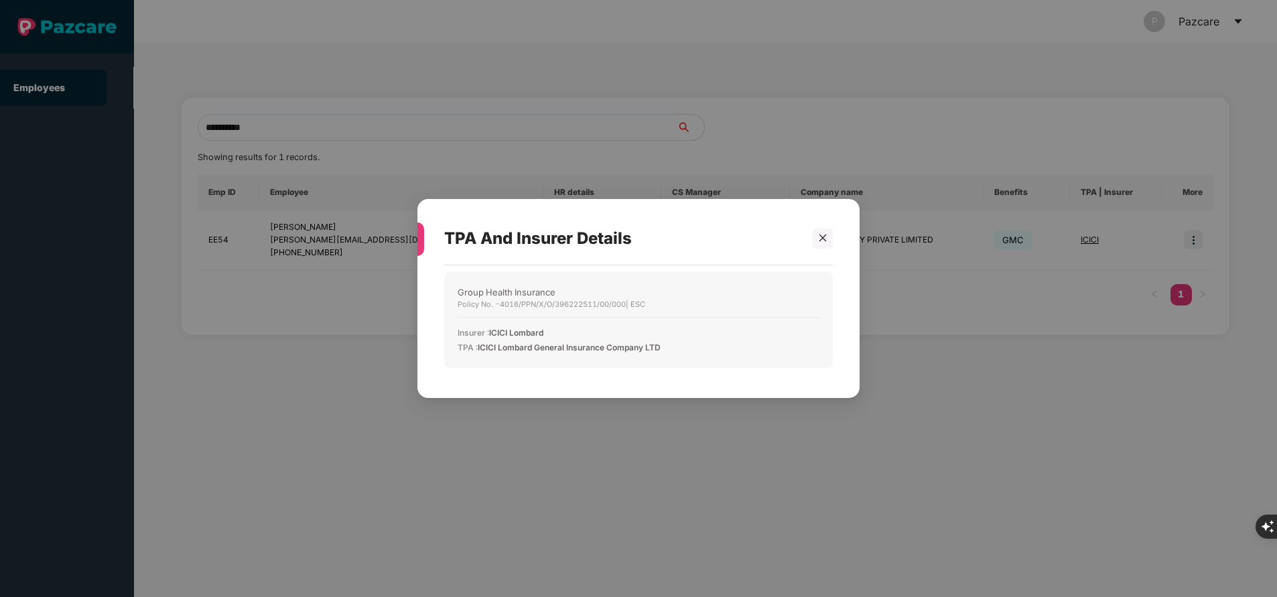
click at [835, 234] on div "TPA And Insurer Details Group Health Insurance Policy No. - 4016/PPN/X/O/396222…" at bounding box center [638, 298] width 442 height 199
click at [818, 237] on icon "close" at bounding box center [822, 237] width 9 height 9
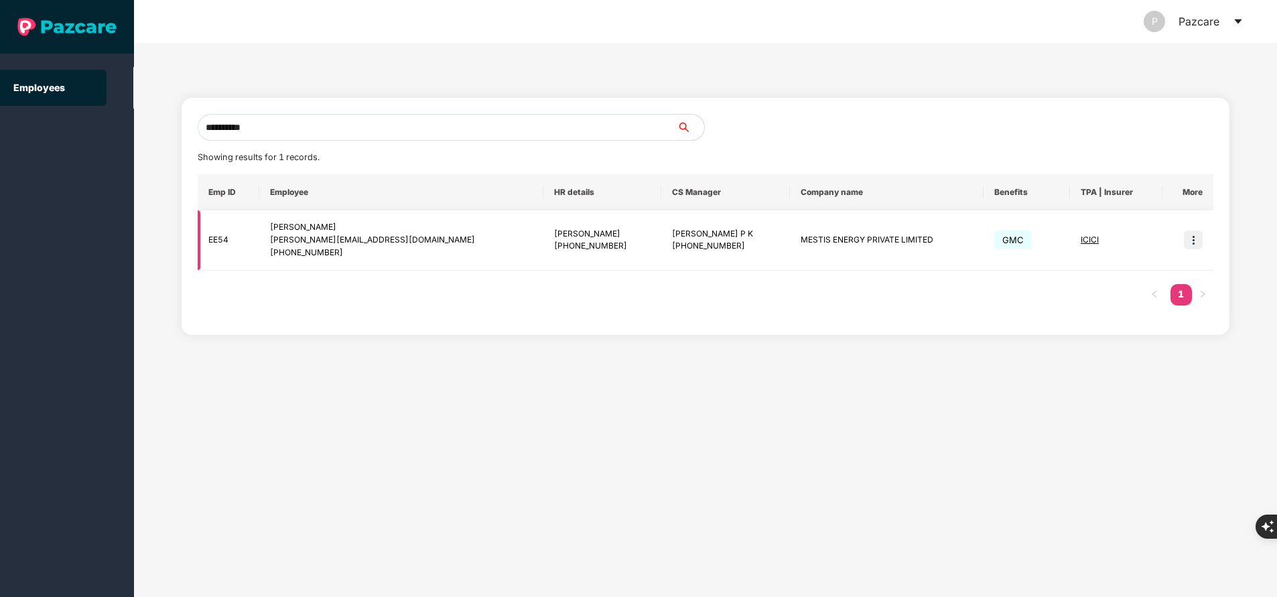
click at [1192, 241] on img at bounding box center [1193, 239] width 19 height 19
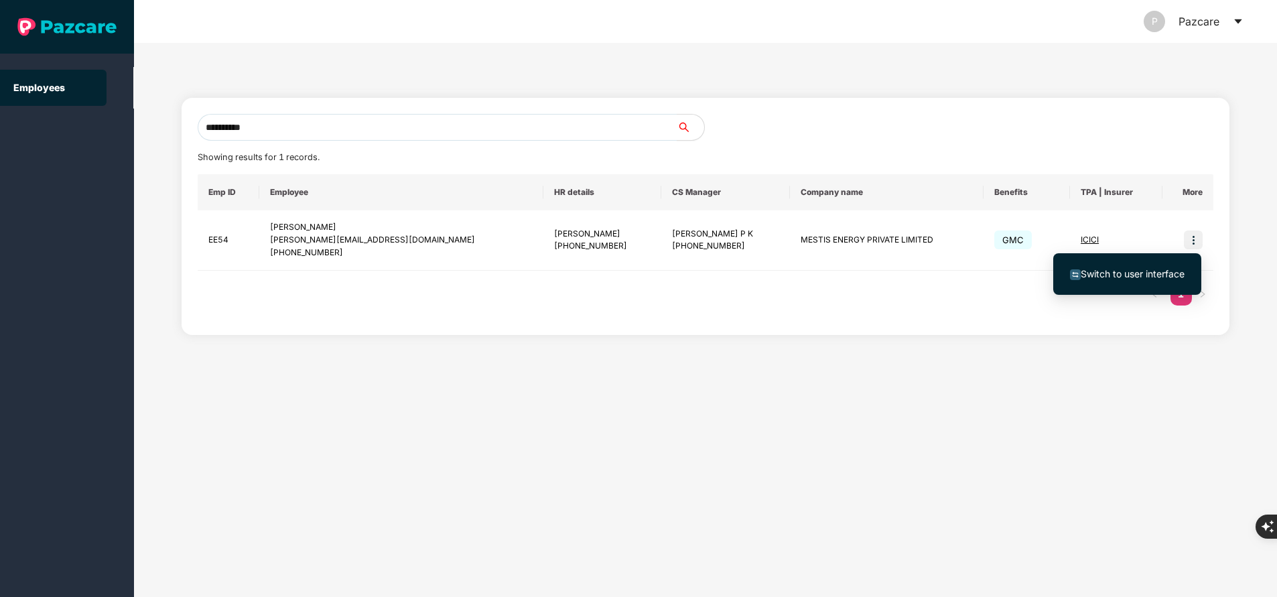
click at [1122, 267] on span "Switch to user interface" at bounding box center [1127, 274] width 115 height 15
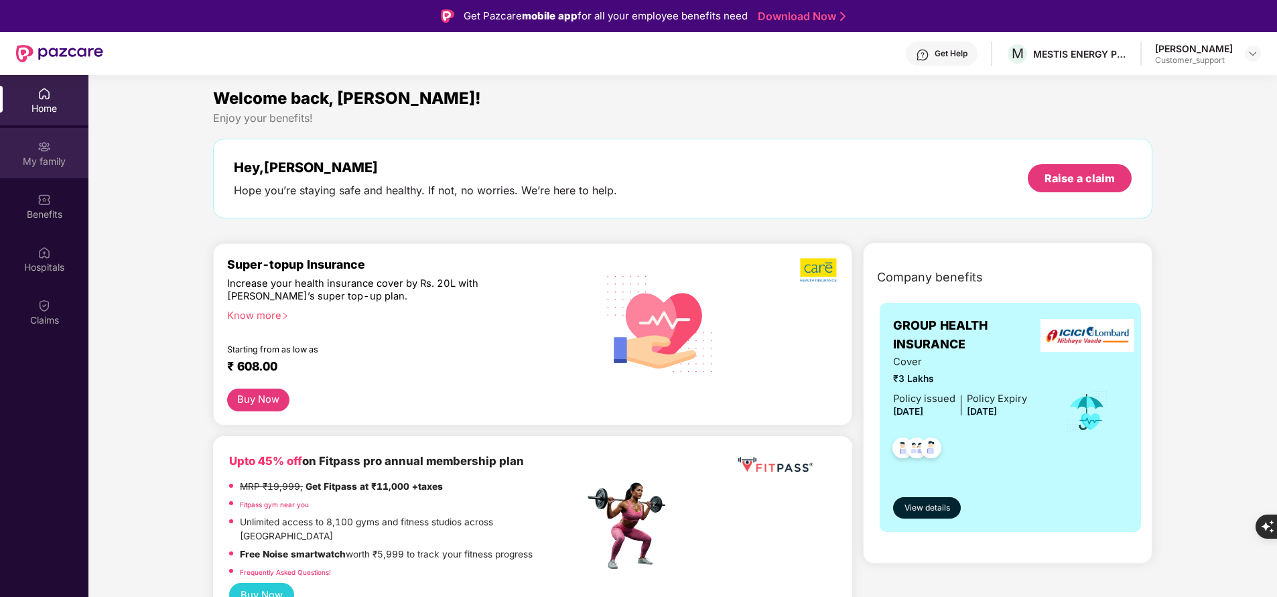
click at [40, 155] on div "My family" at bounding box center [44, 161] width 88 height 13
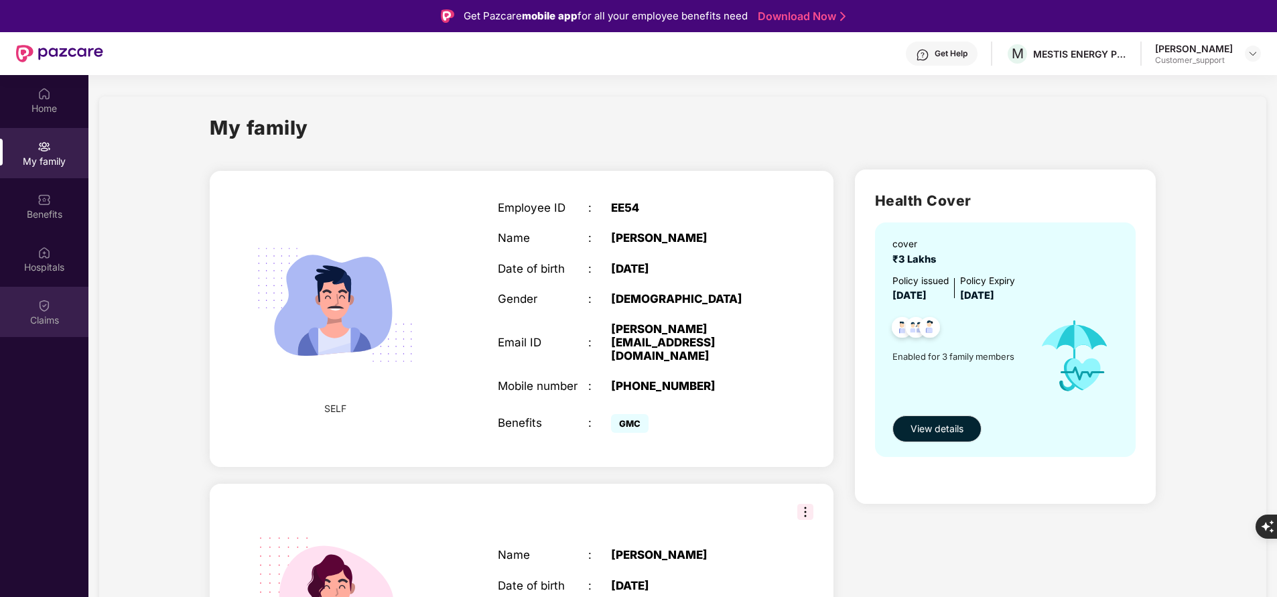
click at [49, 310] on img at bounding box center [44, 305] width 13 height 13
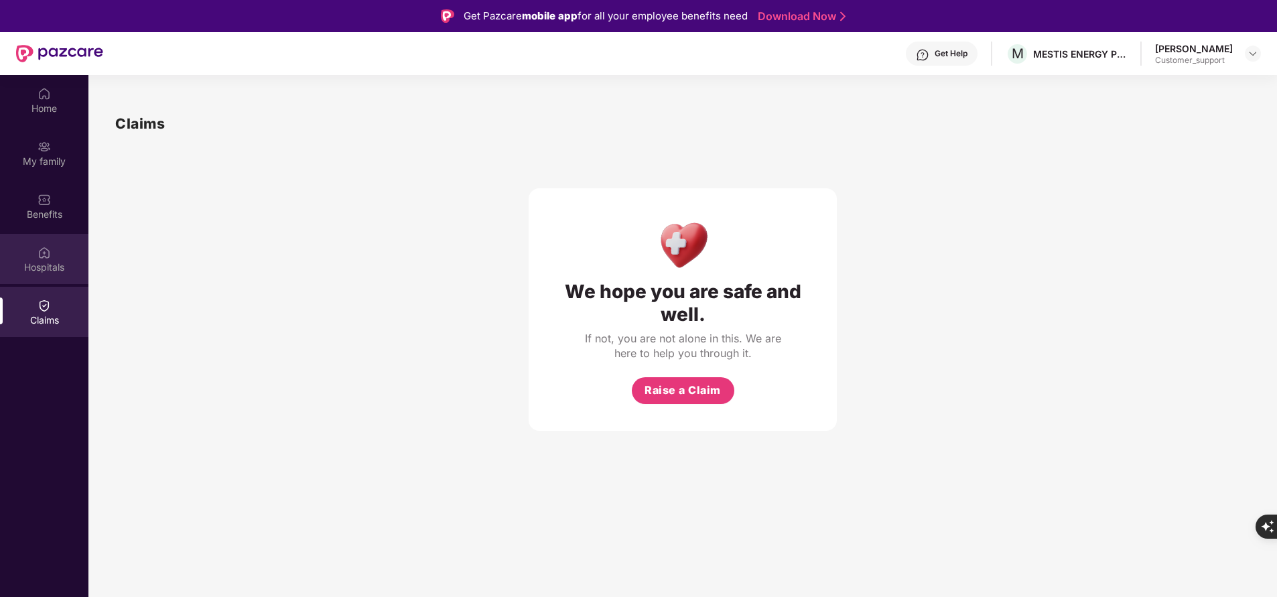
click at [50, 266] on div "Hospitals" at bounding box center [44, 267] width 88 height 13
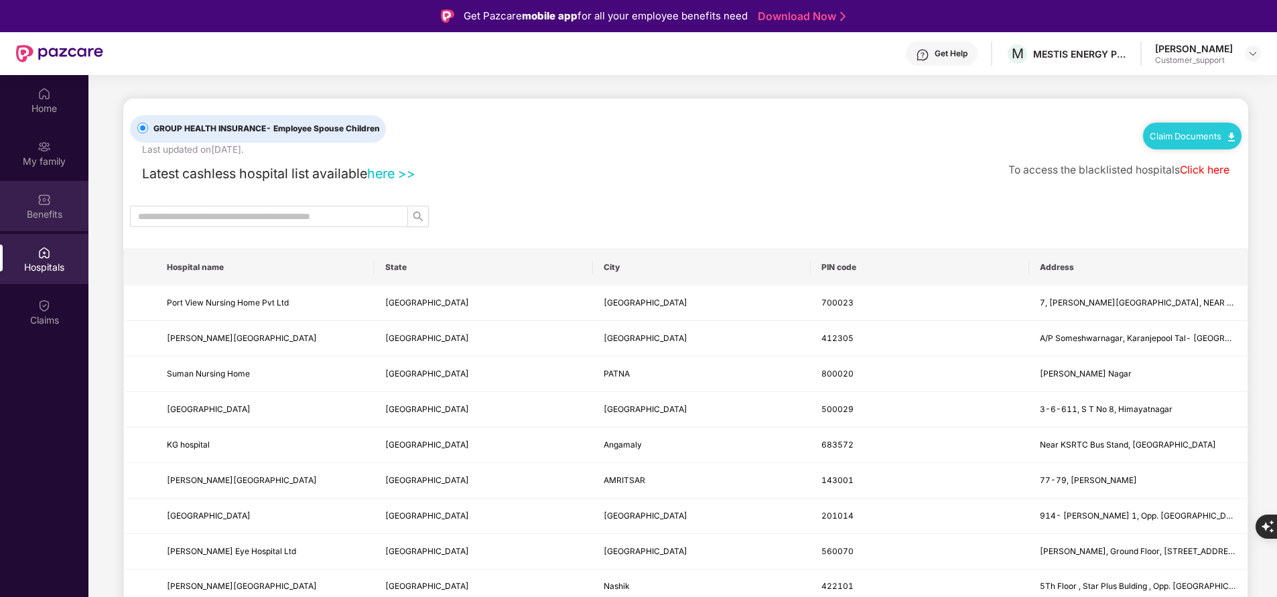
click at [63, 219] on div "Benefits" at bounding box center [44, 214] width 88 height 13
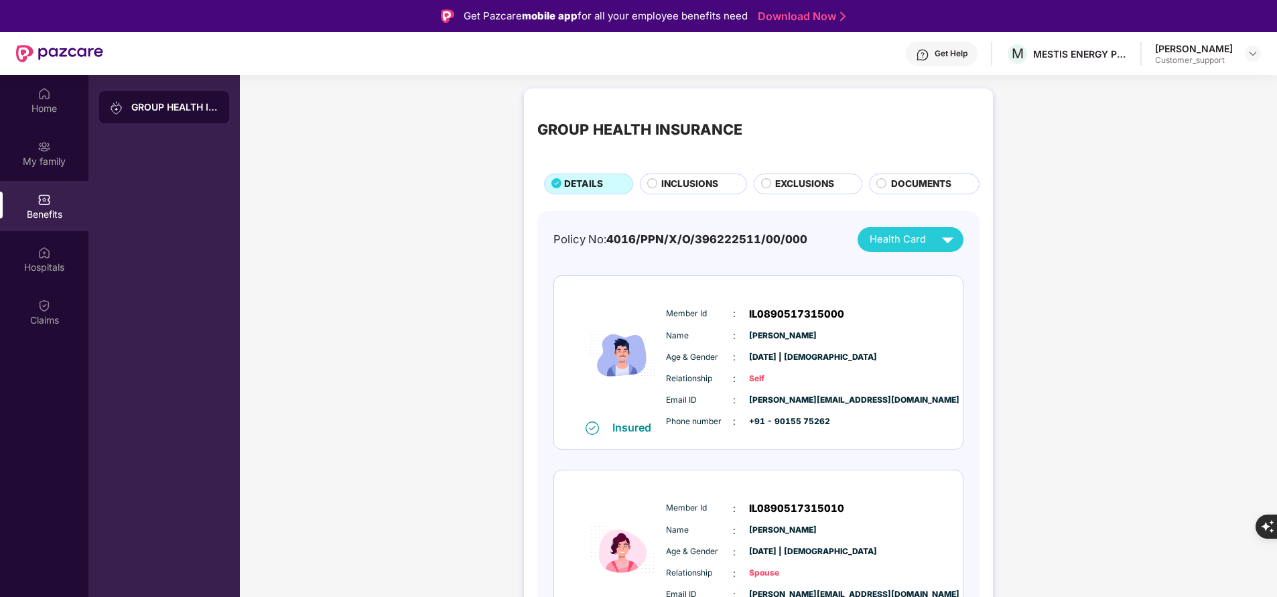
click at [690, 181] on span "INCLUSIONS" at bounding box center [689, 184] width 57 height 14
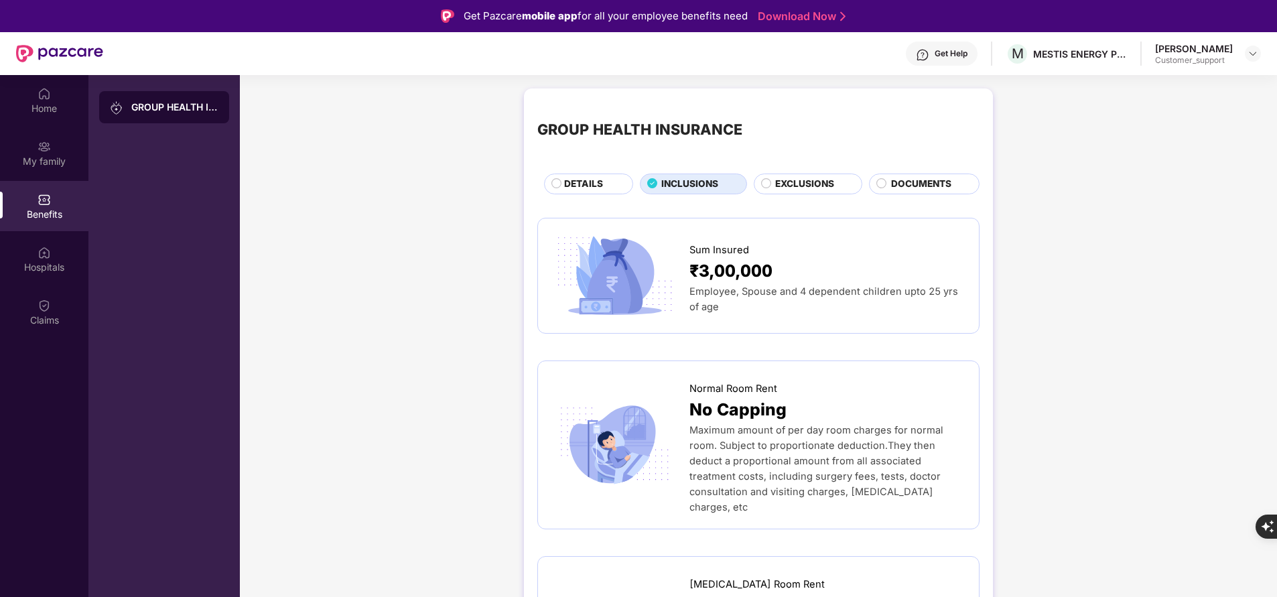
click at [36, 415] on div "Home My family Benefits Hospitals Claims" at bounding box center [44, 373] width 88 height 597
click at [58, 158] on div "My family" at bounding box center [44, 161] width 88 height 13
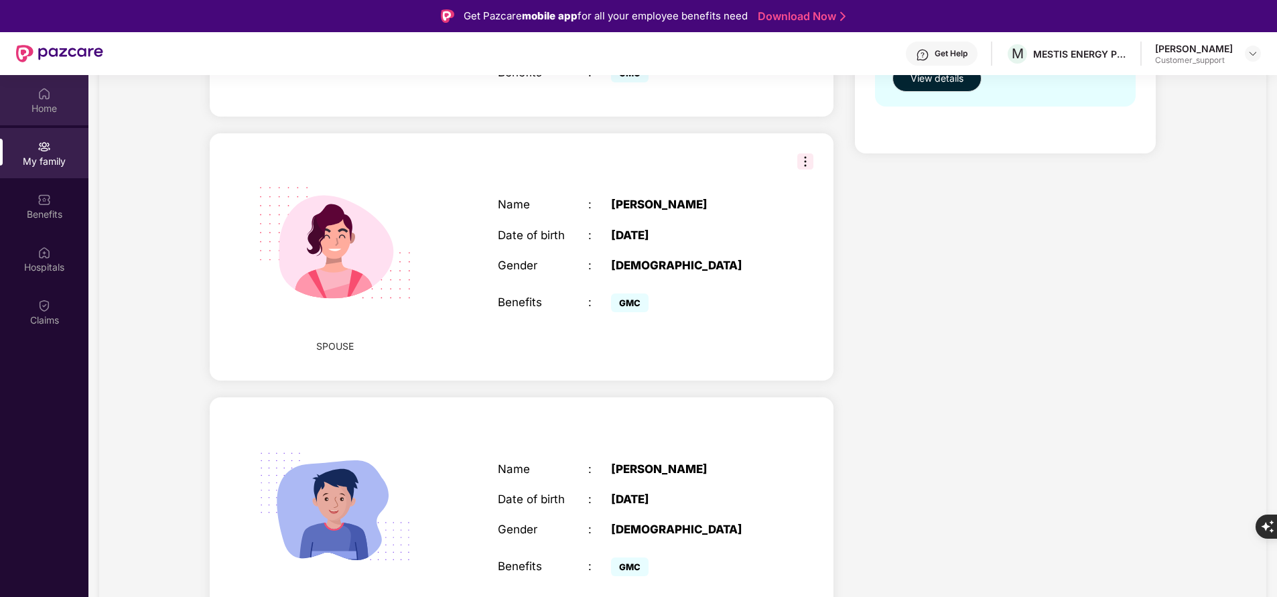
click at [29, 104] on div "Home" at bounding box center [44, 108] width 88 height 13
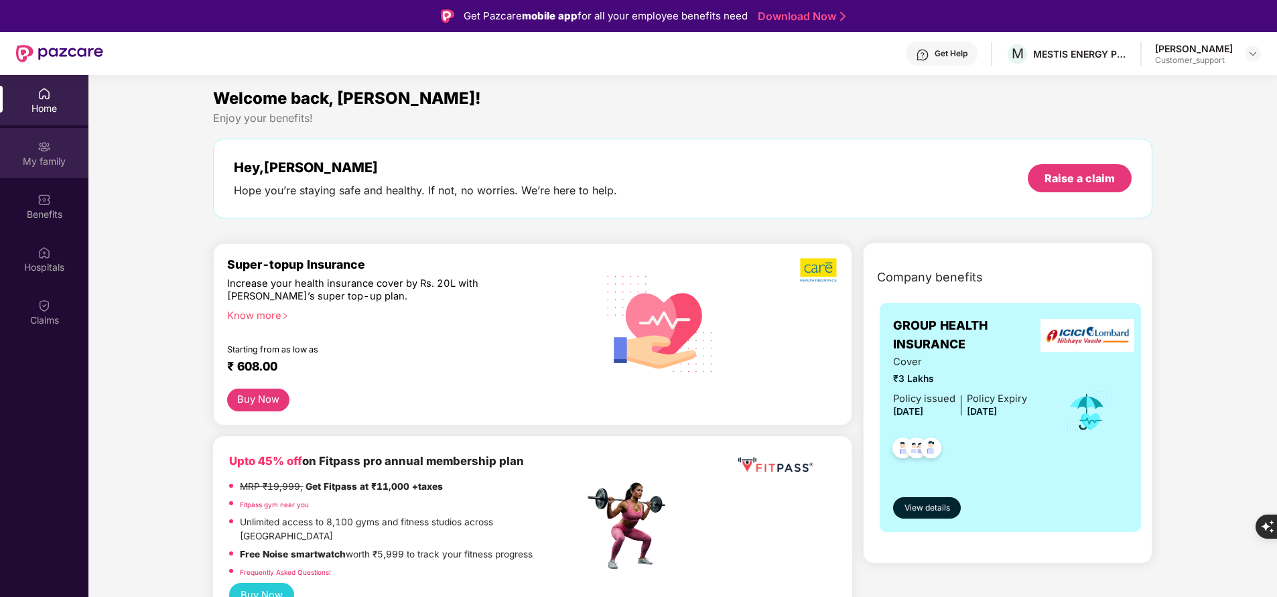
click at [52, 151] on div "My family" at bounding box center [44, 153] width 88 height 50
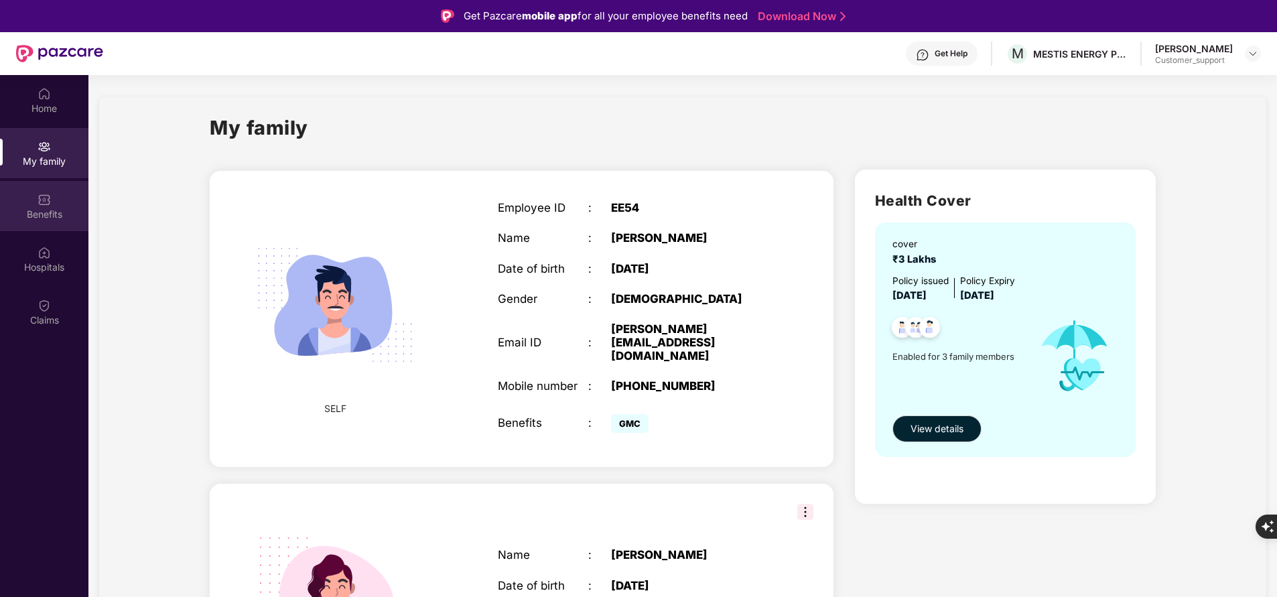
click at [45, 222] on div "Benefits" at bounding box center [44, 206] width 88 height 50
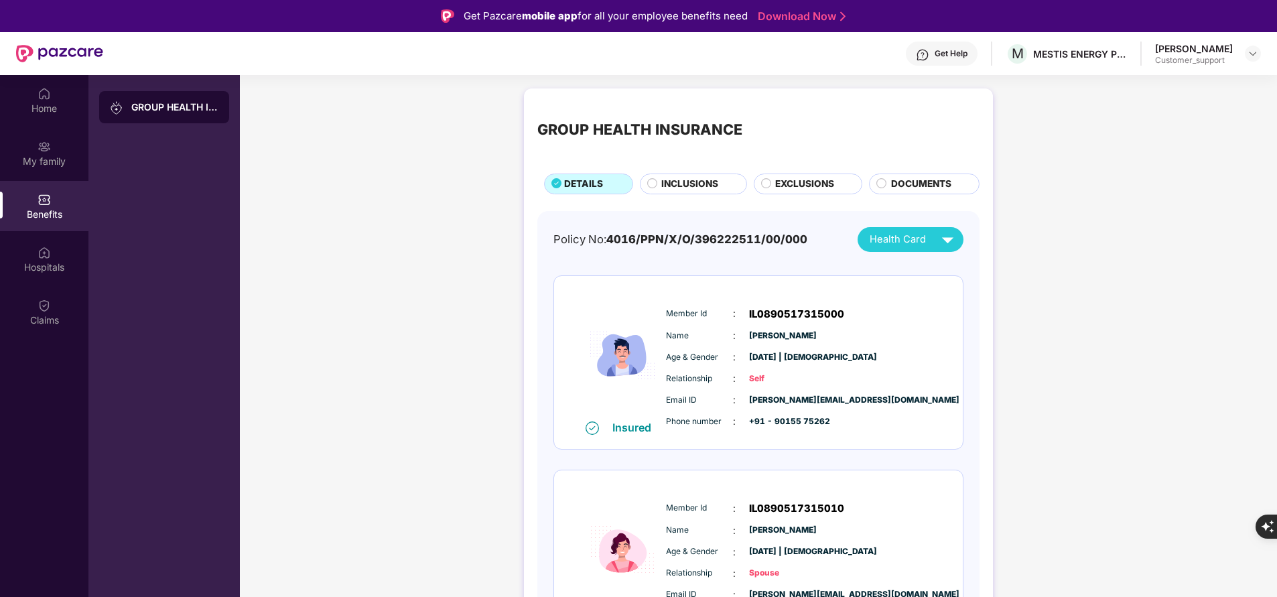
click at [678, 182] on span "INCLUSIONS" at bounding box center [689, 184] width 57 height 14
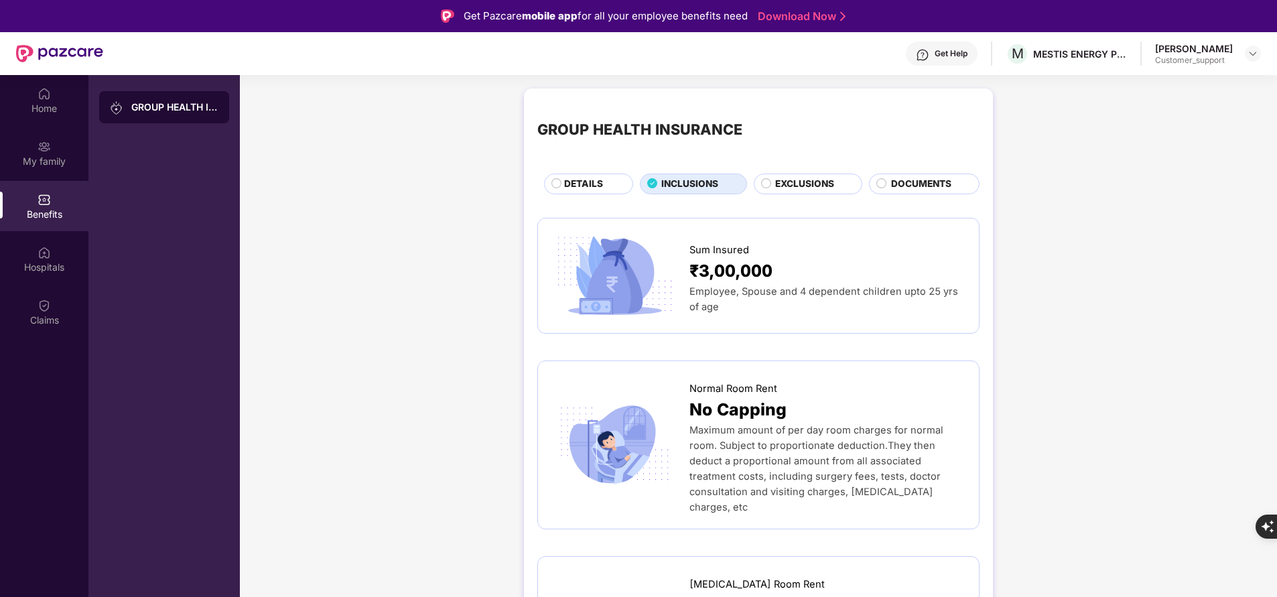
click at [813, 180] on span "EXCLUSIONS" at bounding box center [804, 184] width 59 height 14
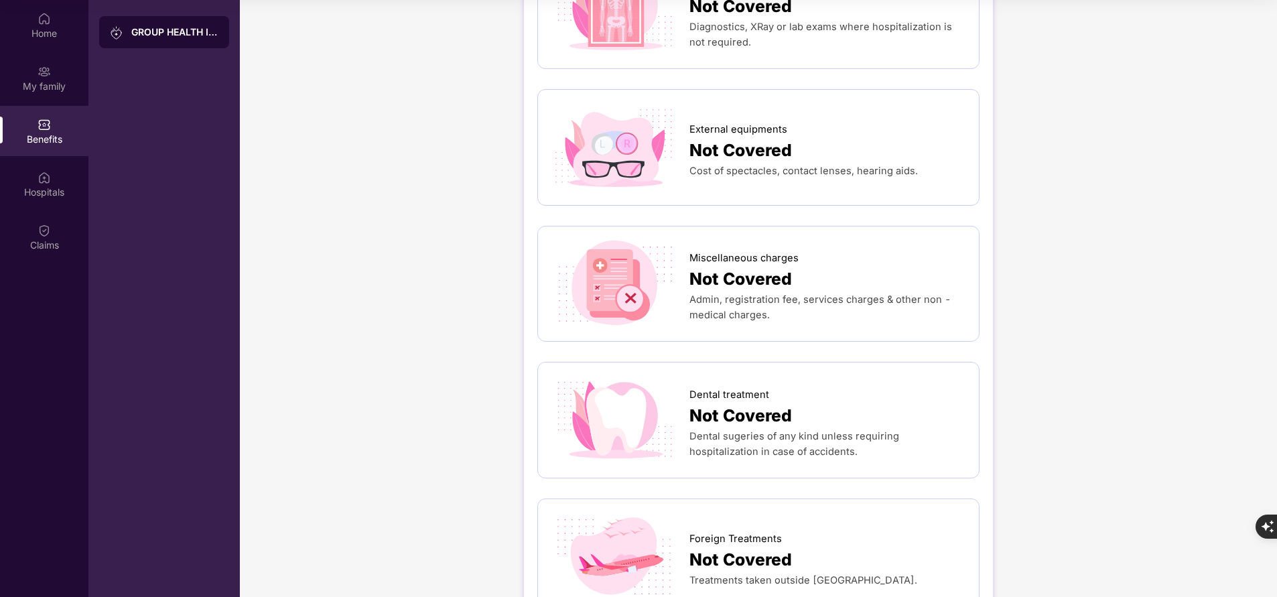
scroll to position [187, 0]
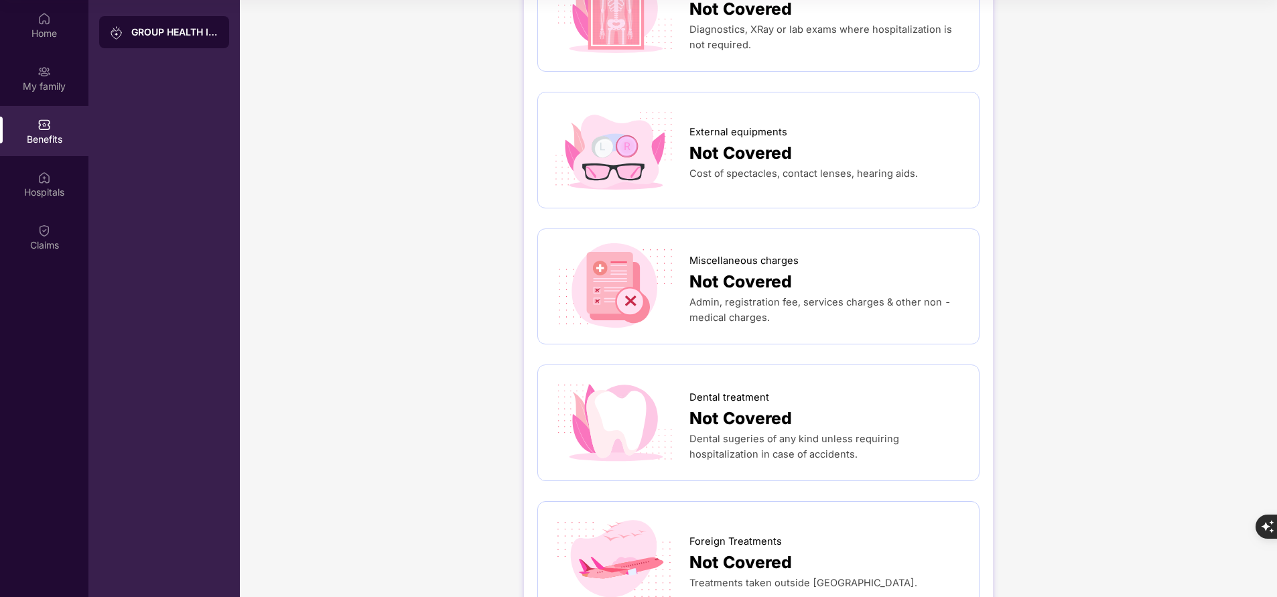
click at [687, 418] on div at bounding box center [620, 423] width 138 height 88
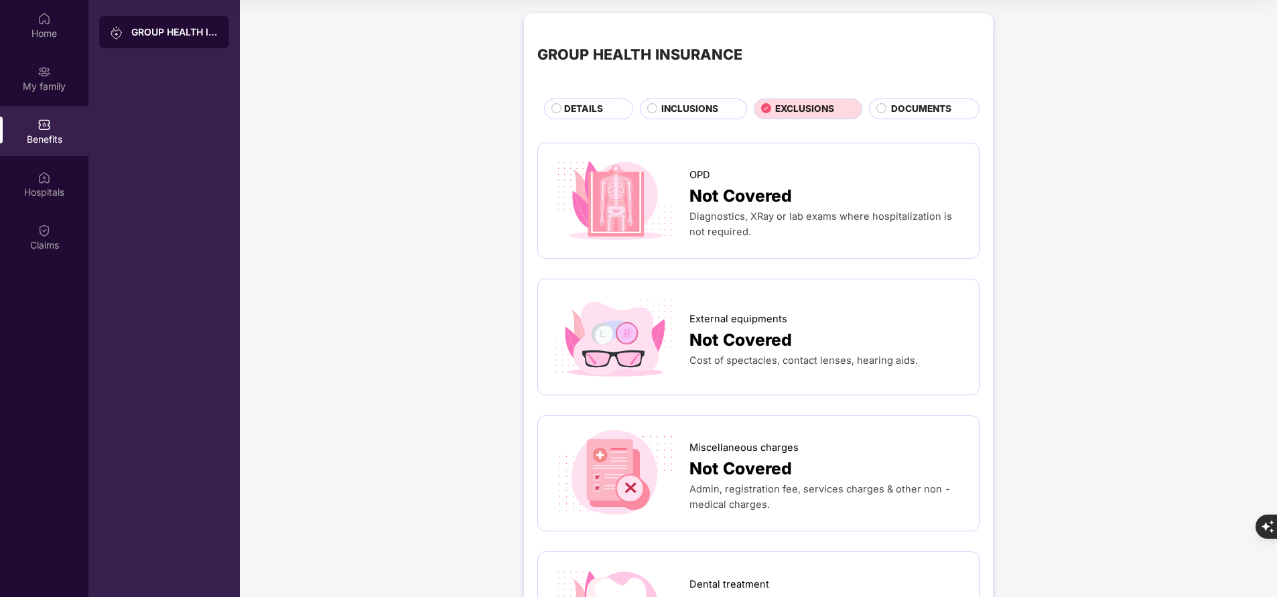
click at [580, 108] on span "DETAILS" at bounding box center [583, 109] width 39 height 14
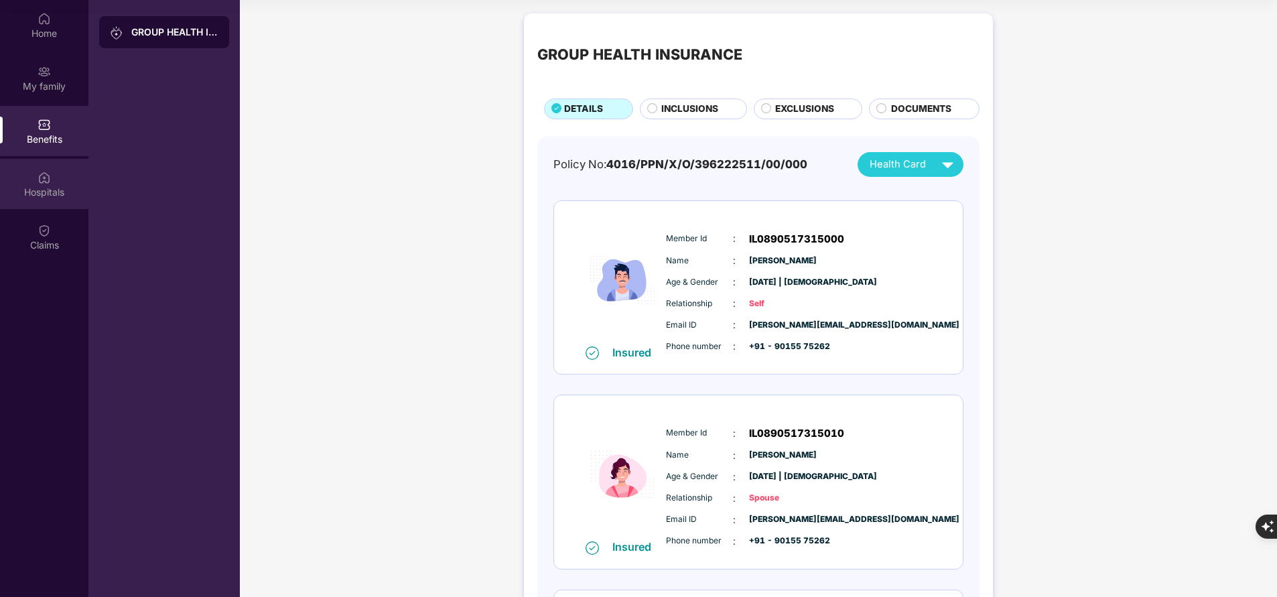
click at [36, 200] on div "Hospitals" at bounding box center [44, 184] width 88 height 50
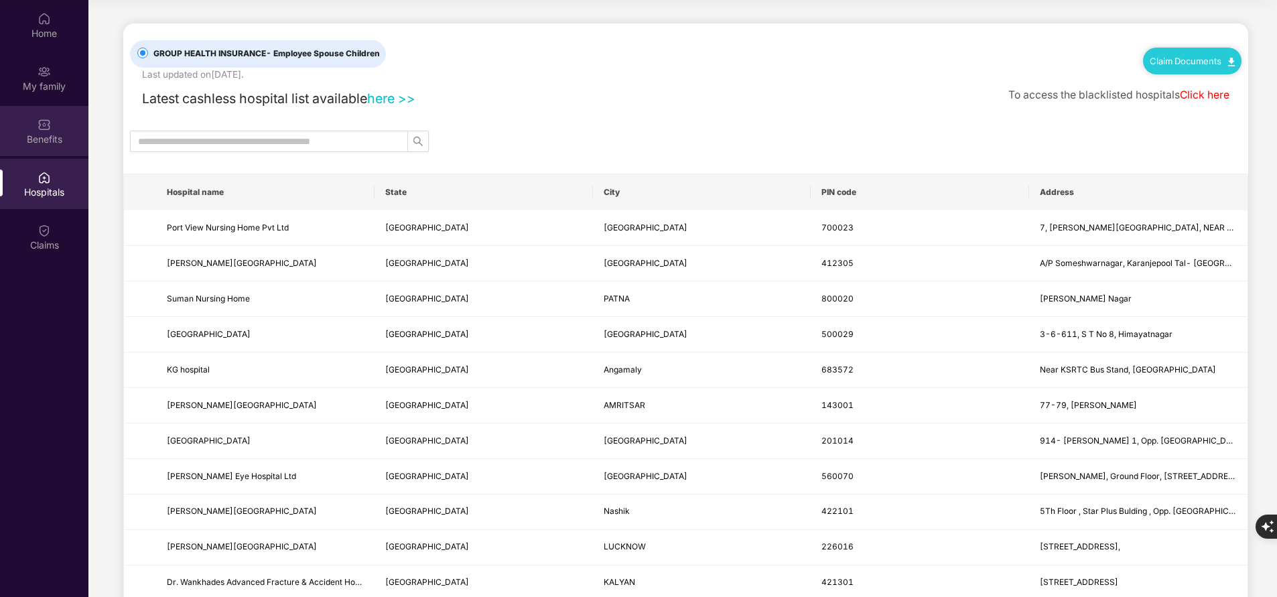
click at [40, 147] on div "Benefits" at bounding box center [44, 131] width 88 height 50
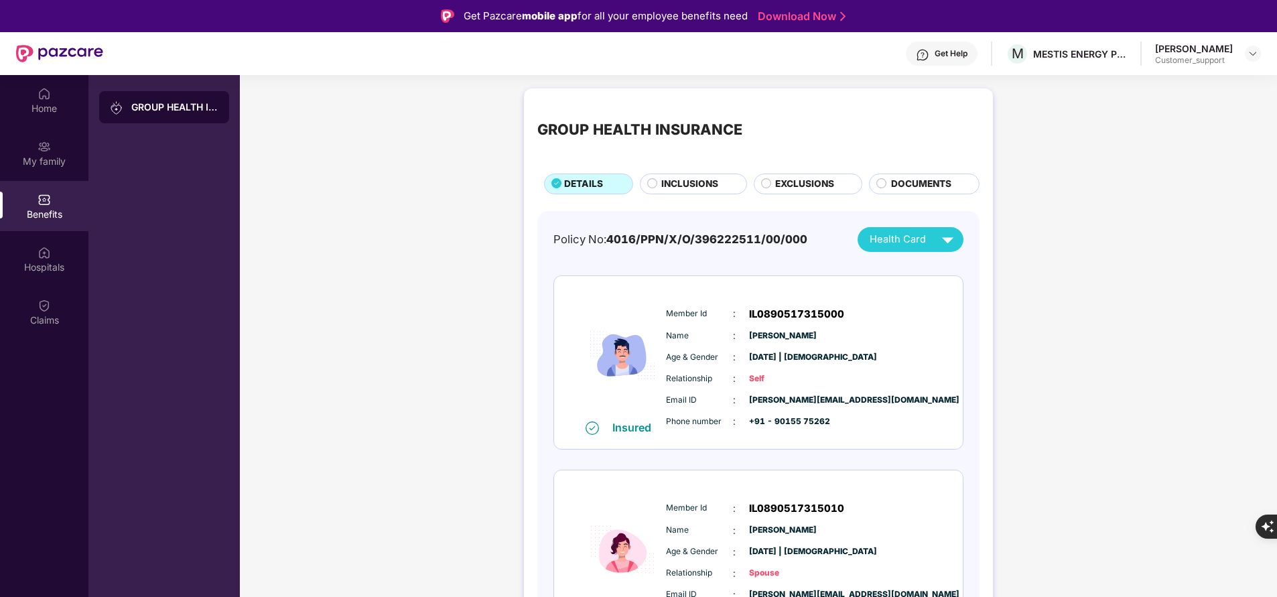
click at [954, 52] on div "Get Help" at bounding box center [951, 53] width 33 height 11
click at [476, 435] on div "GROUP HEALTH INSURANCE DETAILS INCLUSIONS EXCLUSIONS DOCUMENTS Policy No: 4016/…" at bounding box center [758, 502] width 1037 height 840
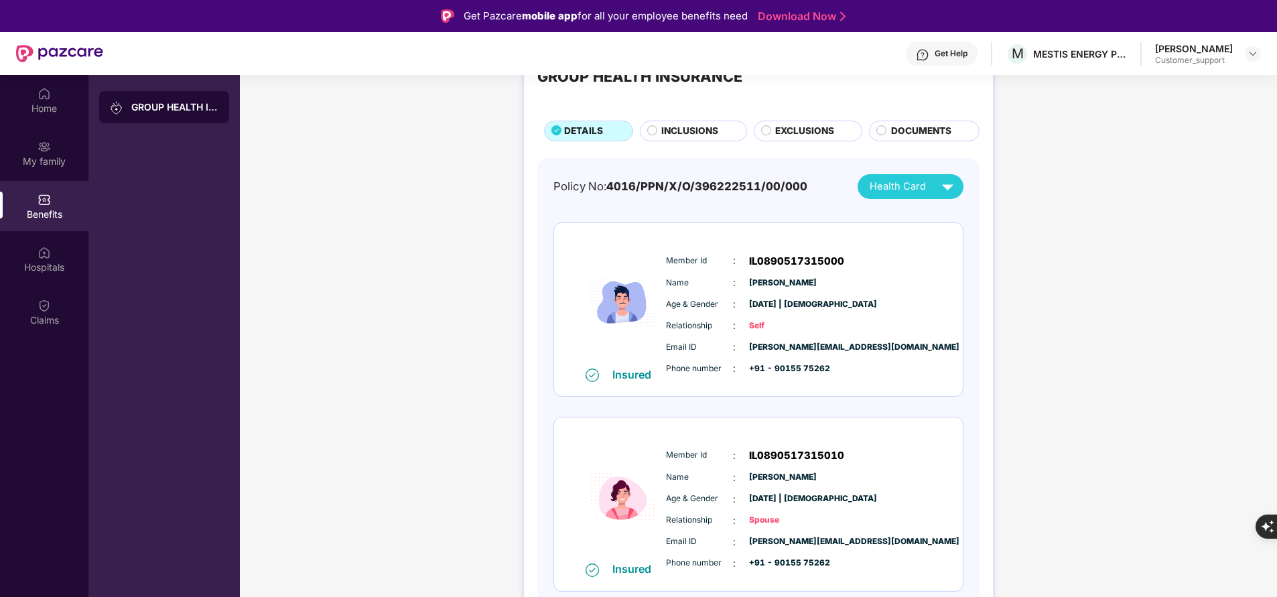
scroll to position [31, 0]
